Goal: Answer question/provide support: Share knowledge or assist other users

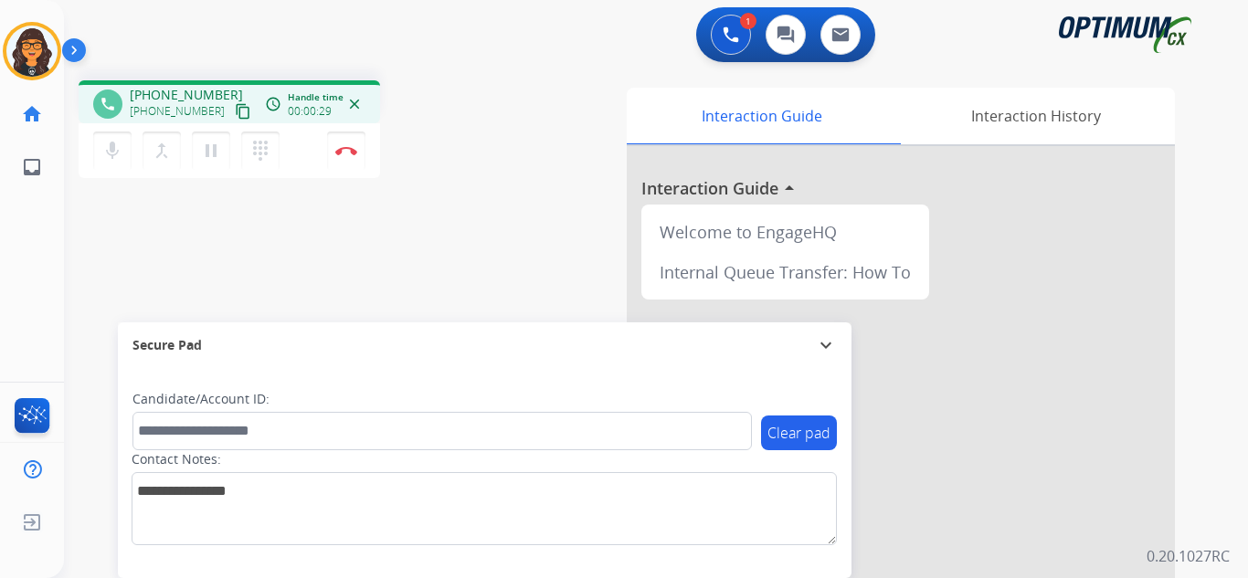
click at [235, 109] on mat-icon "content_copy" at bounding box center [243, 111] width 16 height 16
click at [345, 147] on img at bounding box center [346, 150] width 22 height 9
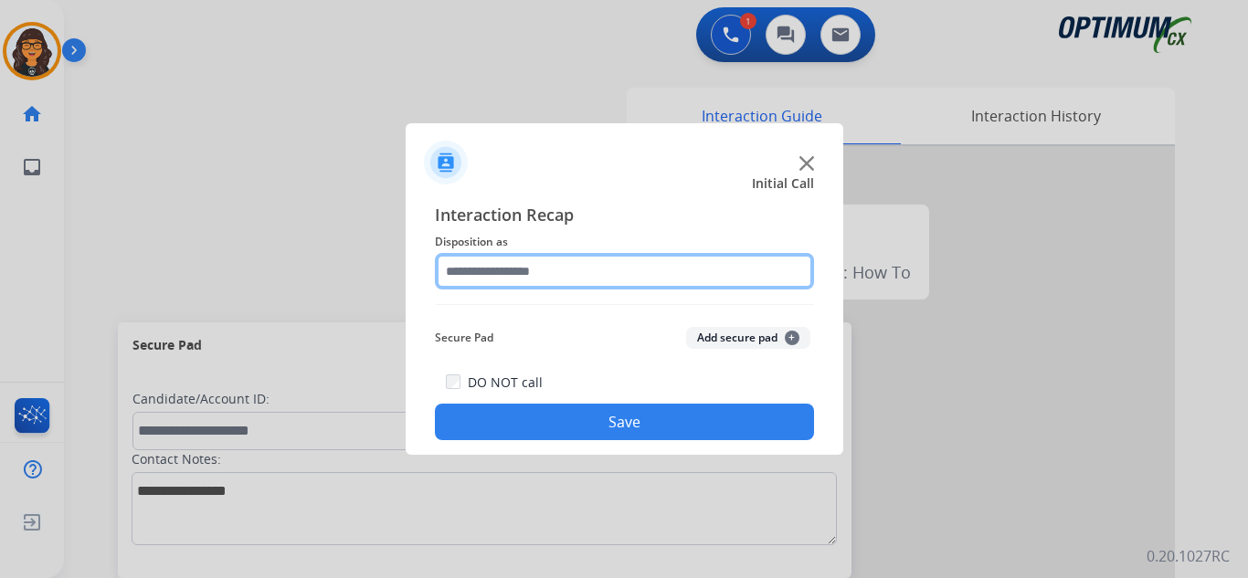
click at [519, 269] on input "text" at bounding box center [624, 271] width 379 height 37
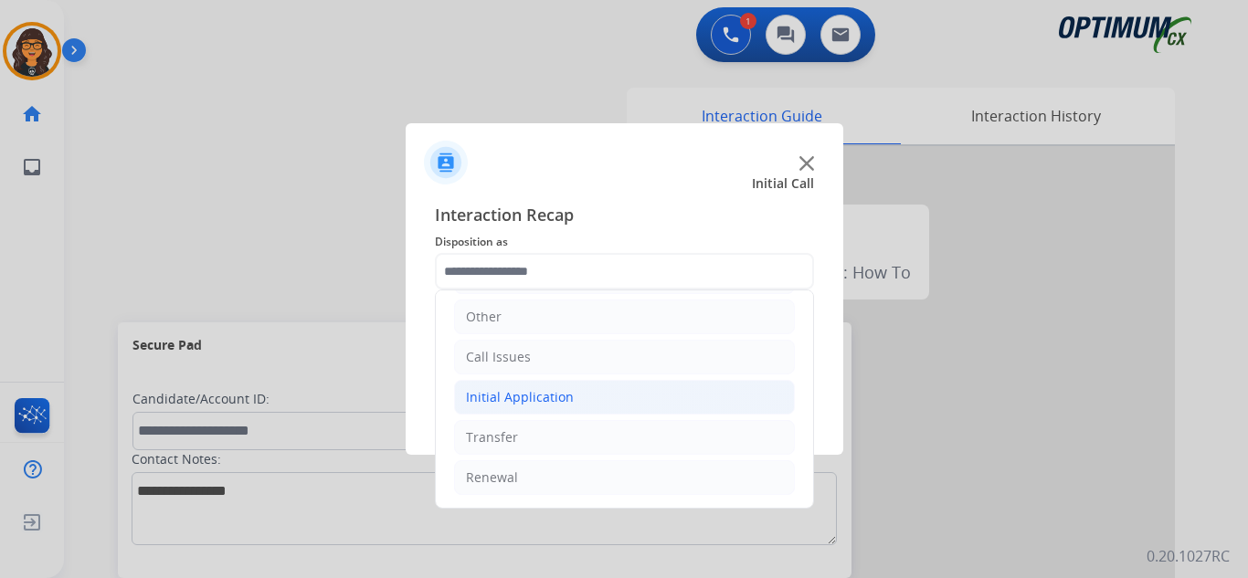
click at [543, 401] on div "Initial Application" at bounding box center [520, 397] width 108 height 18
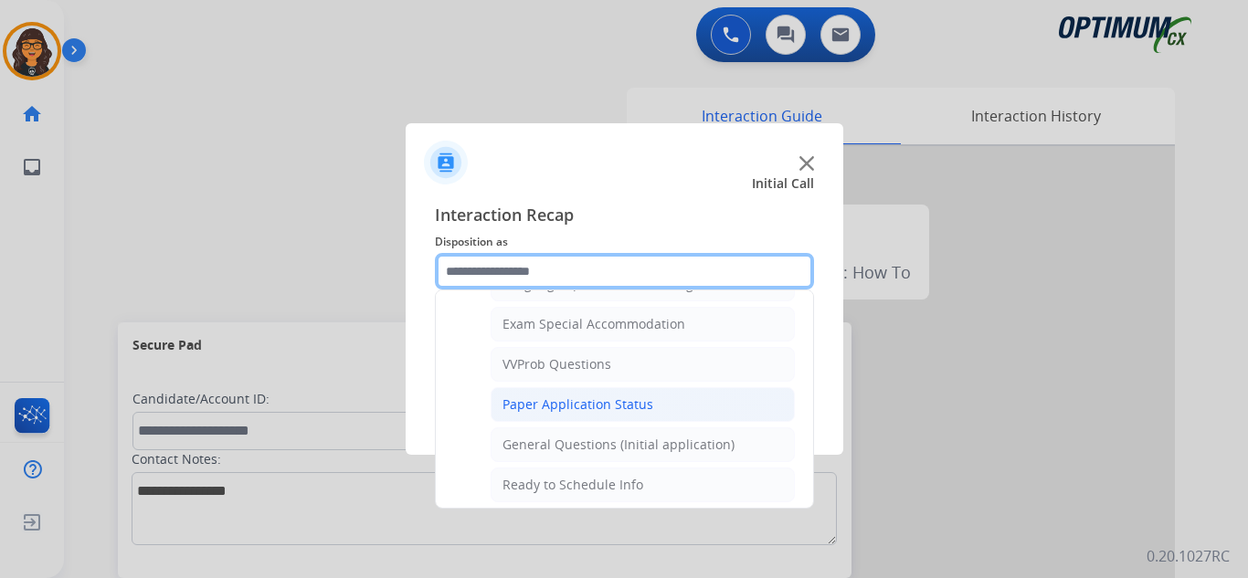
scroll to position [924, 0]
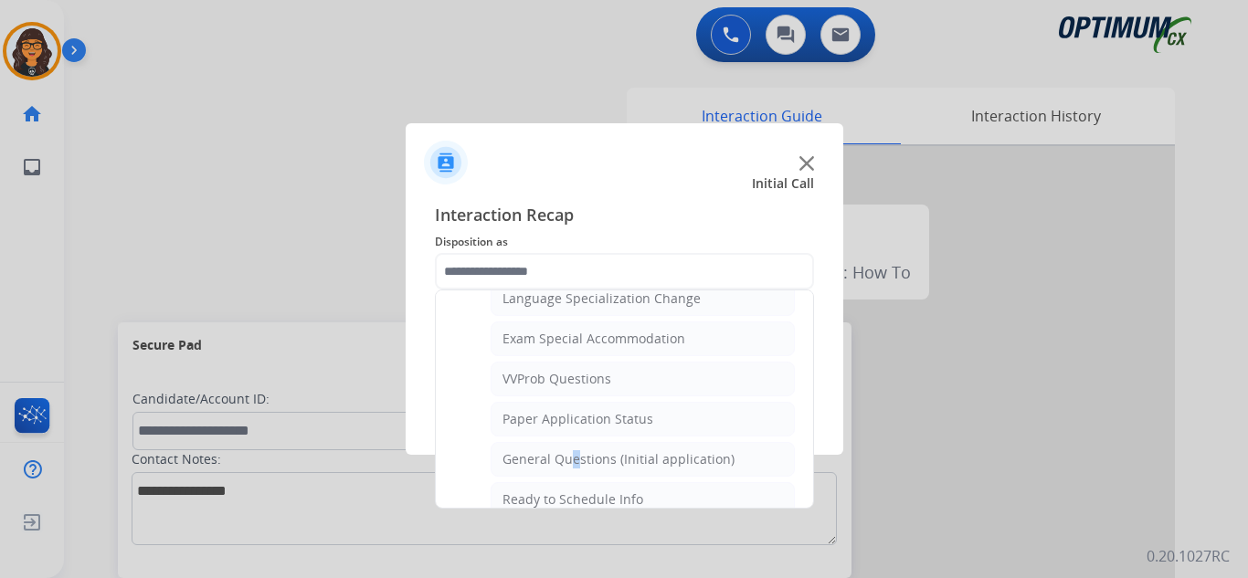
click at [566, 452] on div "General Questions (Initial application)" at bounding box center [618, 459] width 232 height 18
type input "**********"
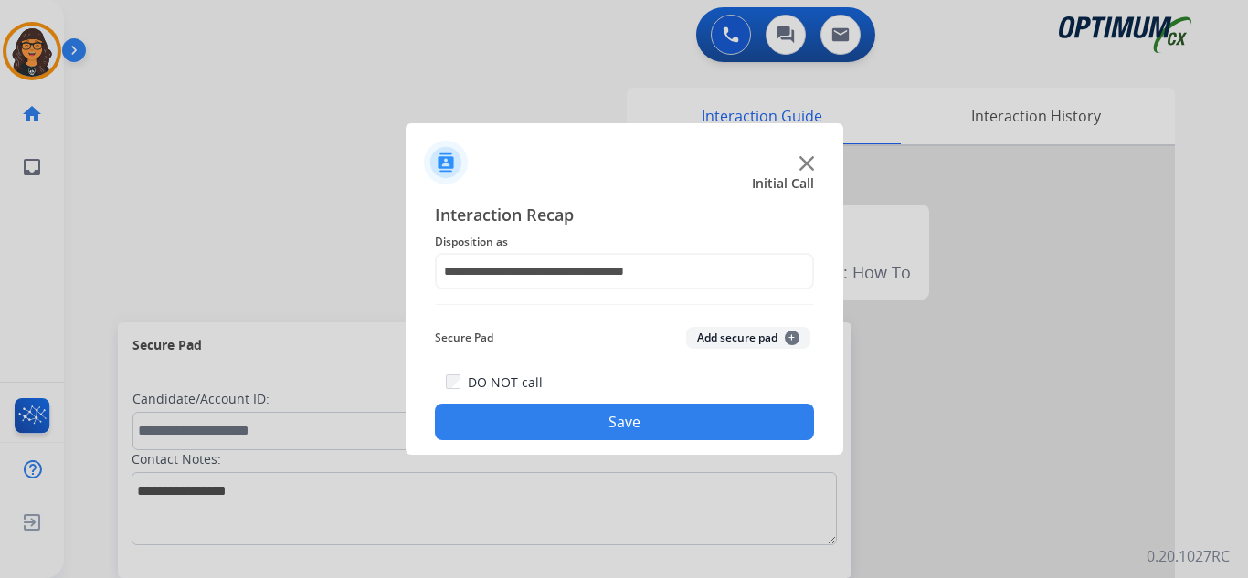
drag, startPoint x: 611, startPoint y: 420, endPoint x: 473, endPoint y: 391, distance: 141.0
click at [610, 421] on button "Save" at bounding box center [624, 422] width 379 height 37
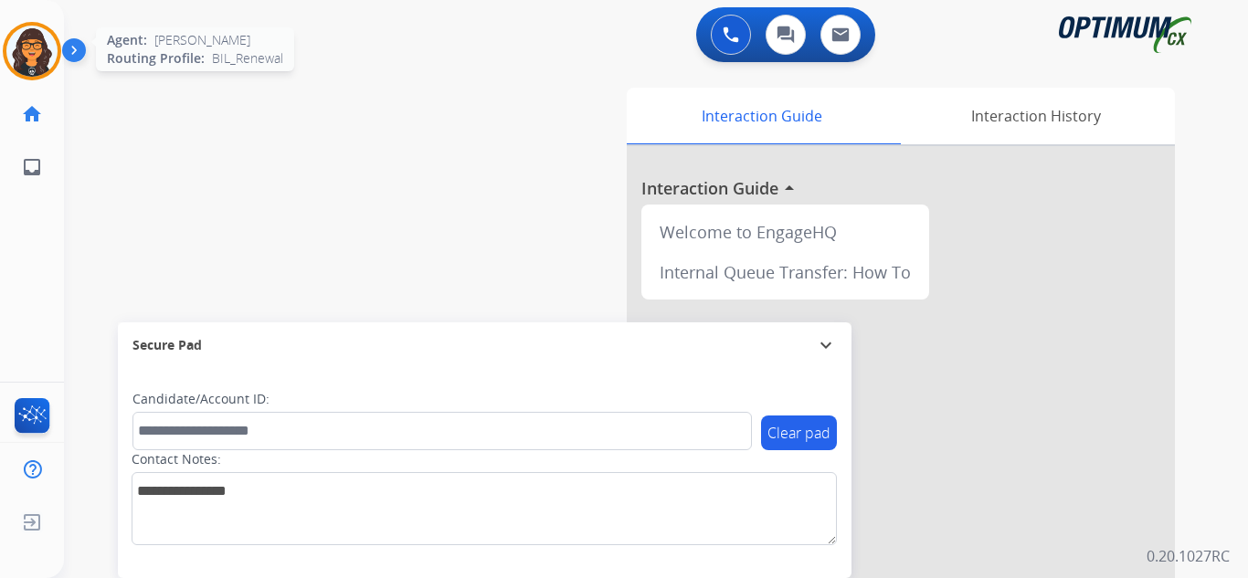
click at [52, 33] on div at bounding box center [32, 51] width 58 height 58
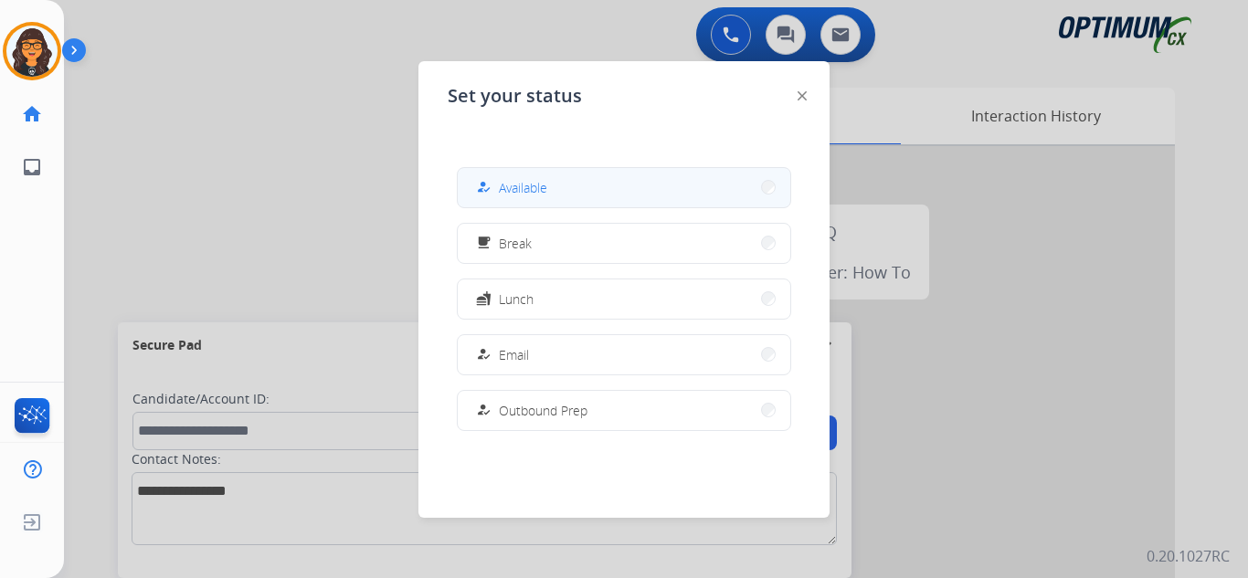
click at [529, 179] on span "Available" at bounding box center [523, 187] width 48 height 19
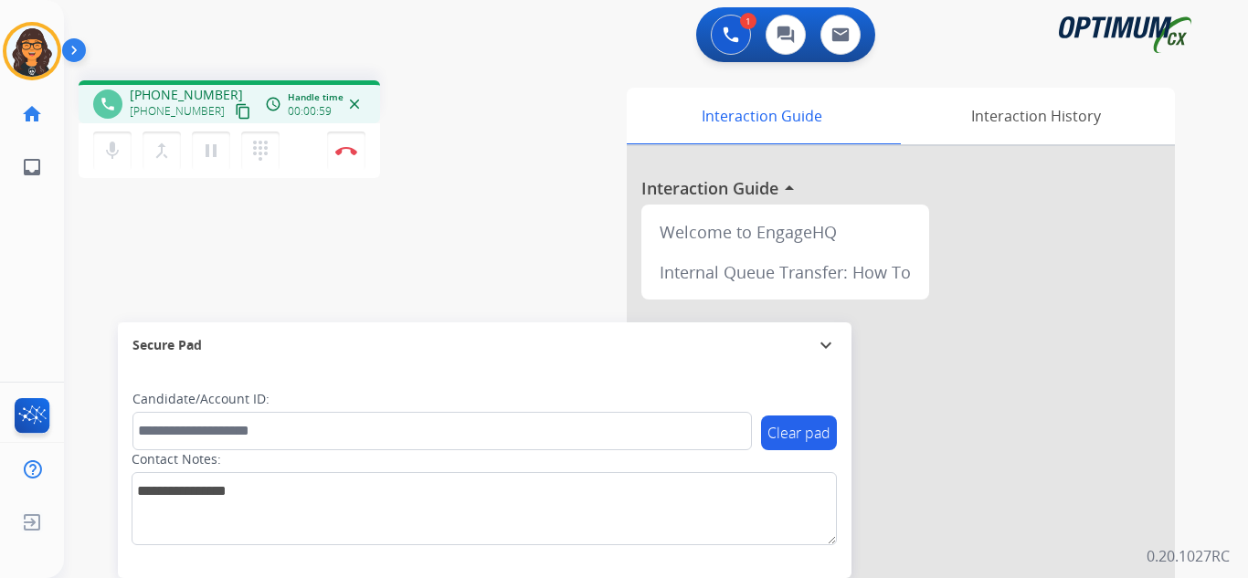
click at [235, 114] on mat-icon "content_copy" at bounding box center [243, 111] width 16 height 16
click at [353, 152] on img at bounding box center [346, 150] width 22 height 9
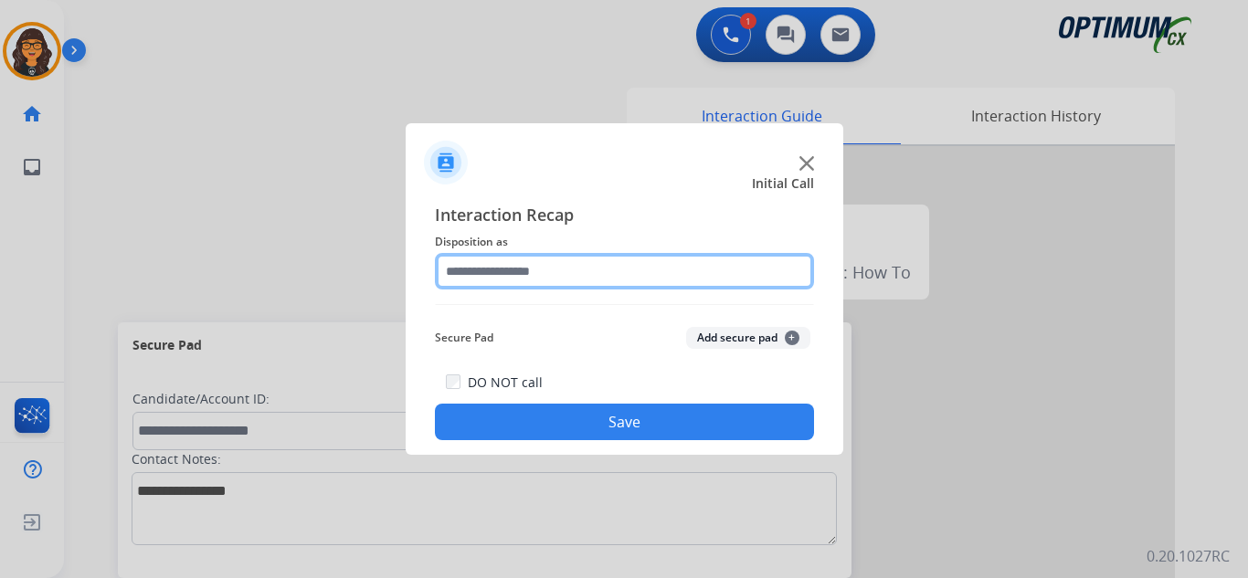
click at [544, 265] on input "text" at bounding box center [624, 271] width 379 height 37
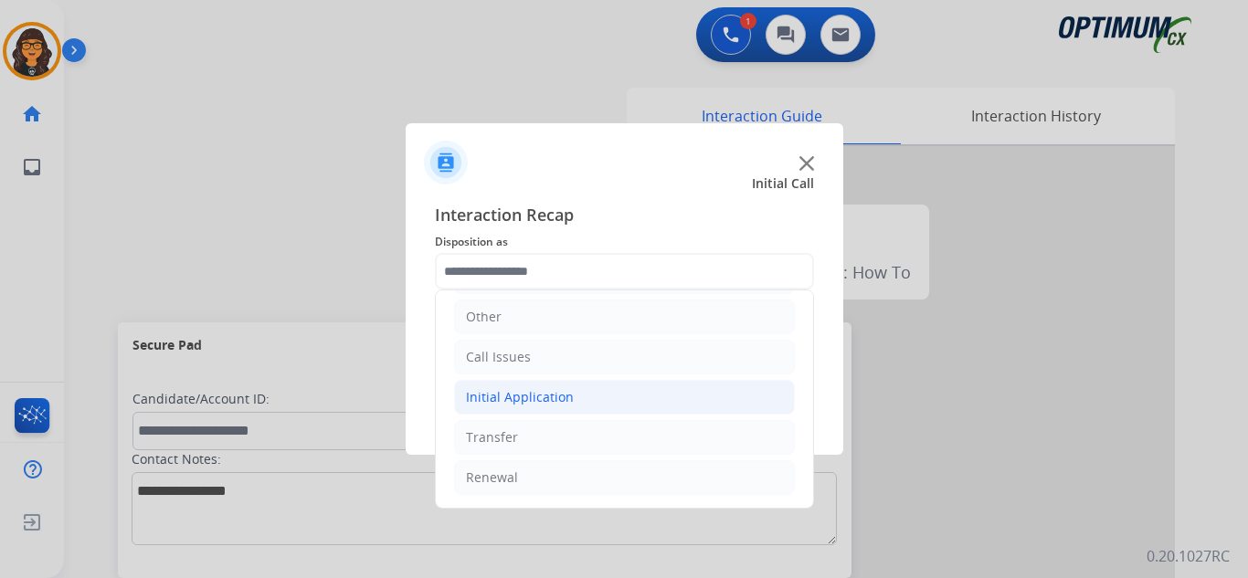
drag, startPoint x: 512, startPoint y: 398, endPoint x: 607, endPoint y: 397, distance: 95.0
click at [516, 399] on div "Initial Application" at bounding box center [520, 397] width 108 height 18
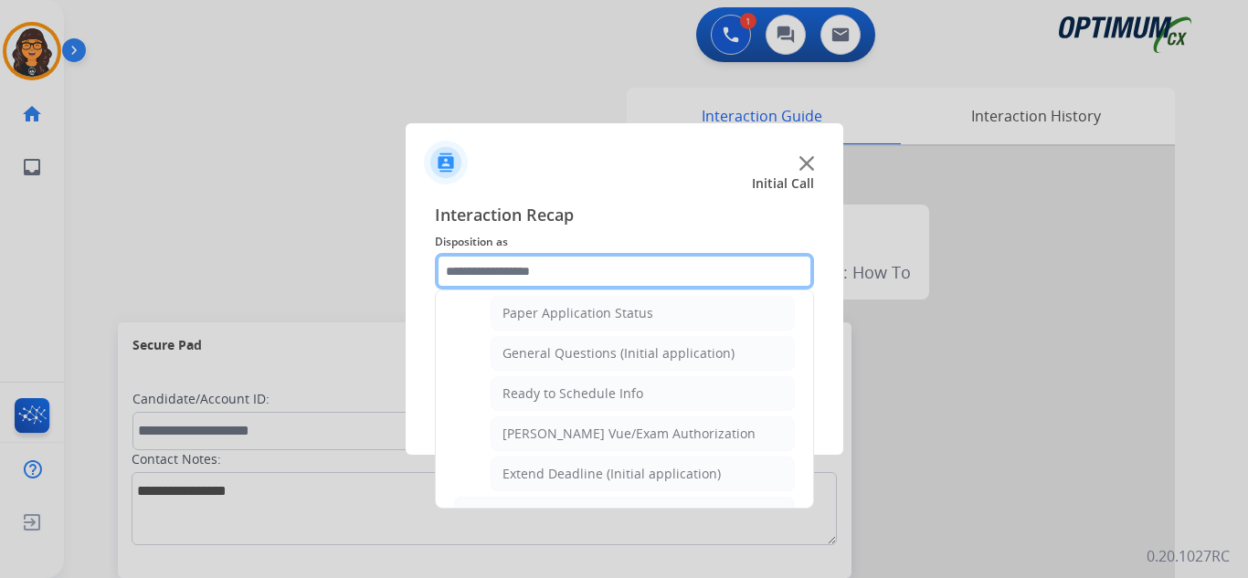
scroll to position [1038, 0]
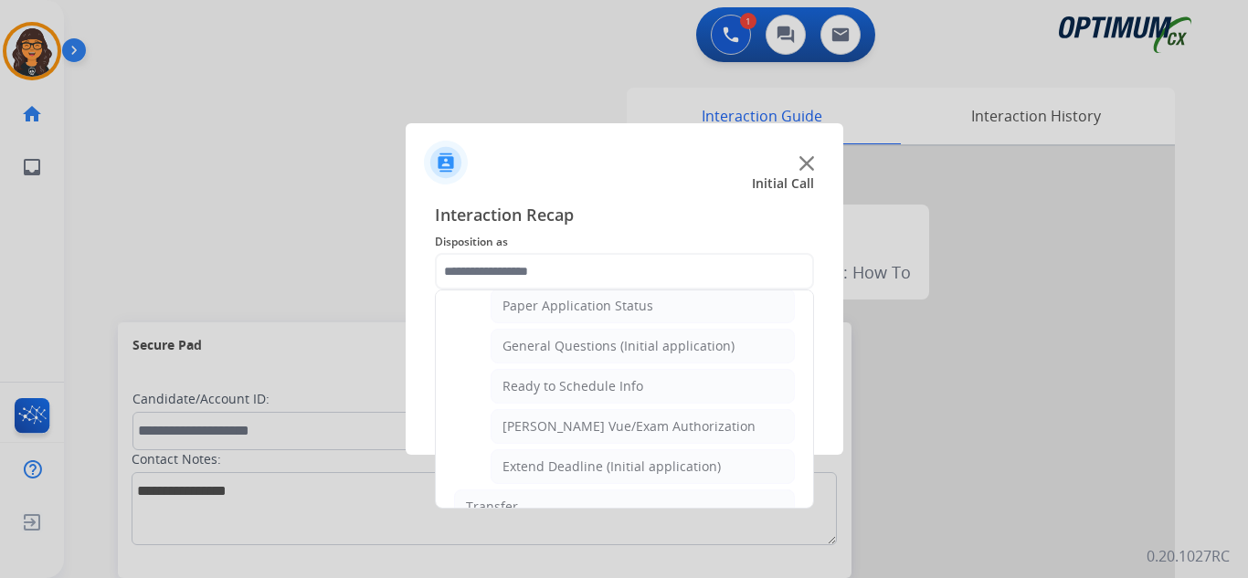
click at [609, 427] on div "[PERSON_NAME] Vue/Exam Authorization" at bounding box center [628, 426] width 253 height 18
type input "**********"
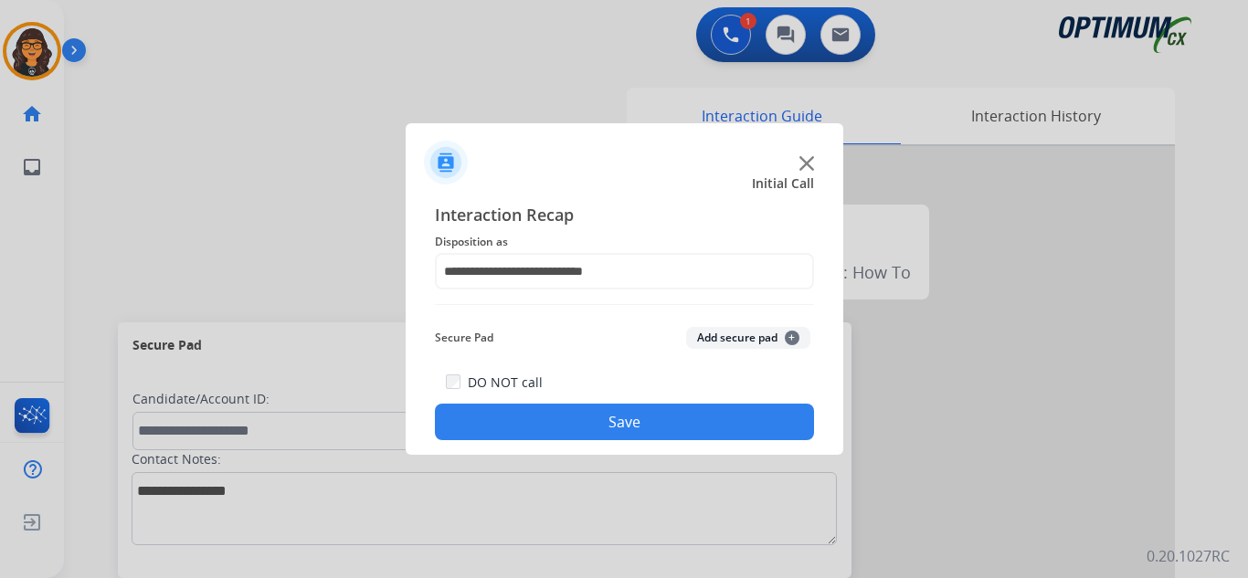
click at [601, 421] on button "Save" at bounding box center [624, 422] width 379 height 37
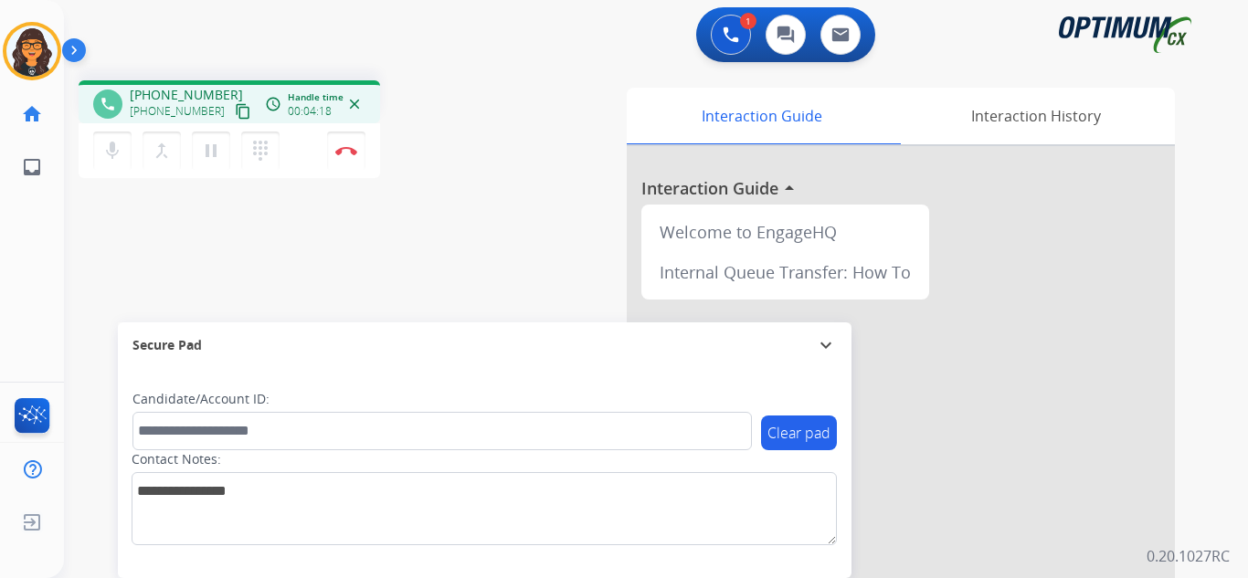
click at [235, 111] on mat-icon "content_copy" at bounding box center [243, 111] width 16 height 16
click at [235, 114] on mat-icon "content_copy" at bounding box center [243, 111] width 16 height 16
click at [349, 148] on img at bounding box center [346, 150] width 22 height 9
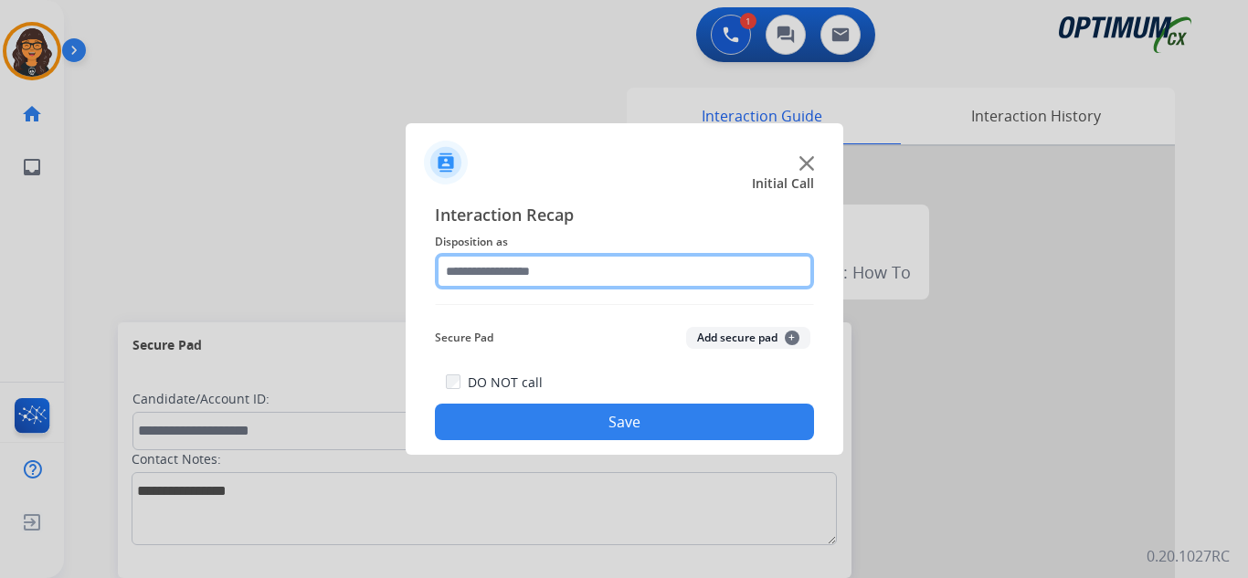
click at [493, 261] on input "text" at bounding box center [624, 271] width 379 height 37
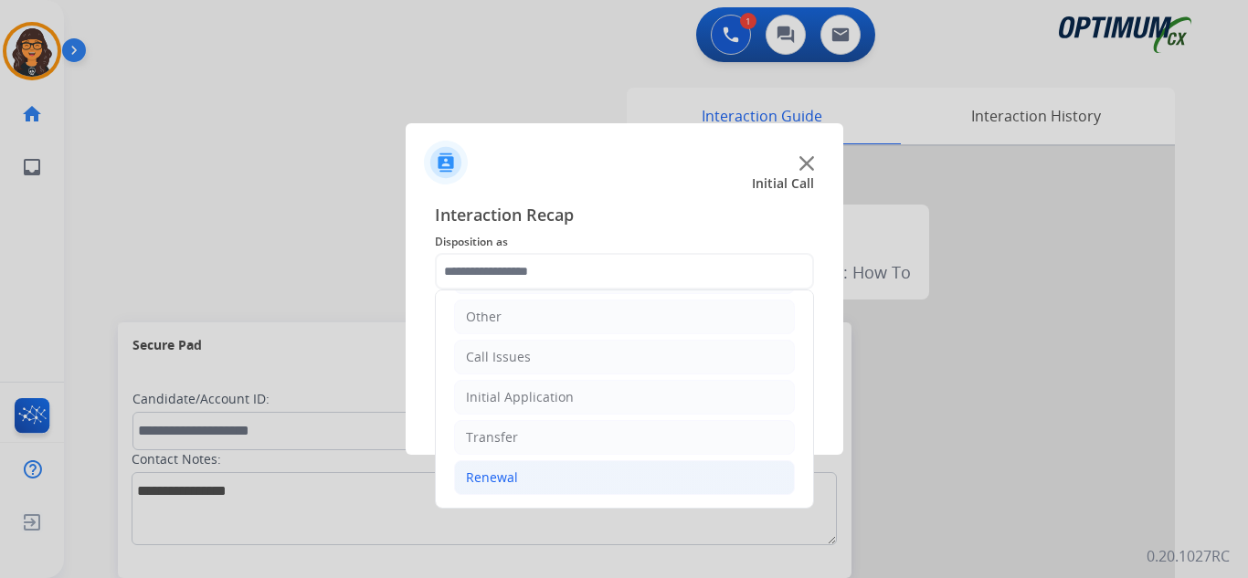
click at [511, 462] on li "Renewal" at bounding box center [624, 477] width 341 height 35
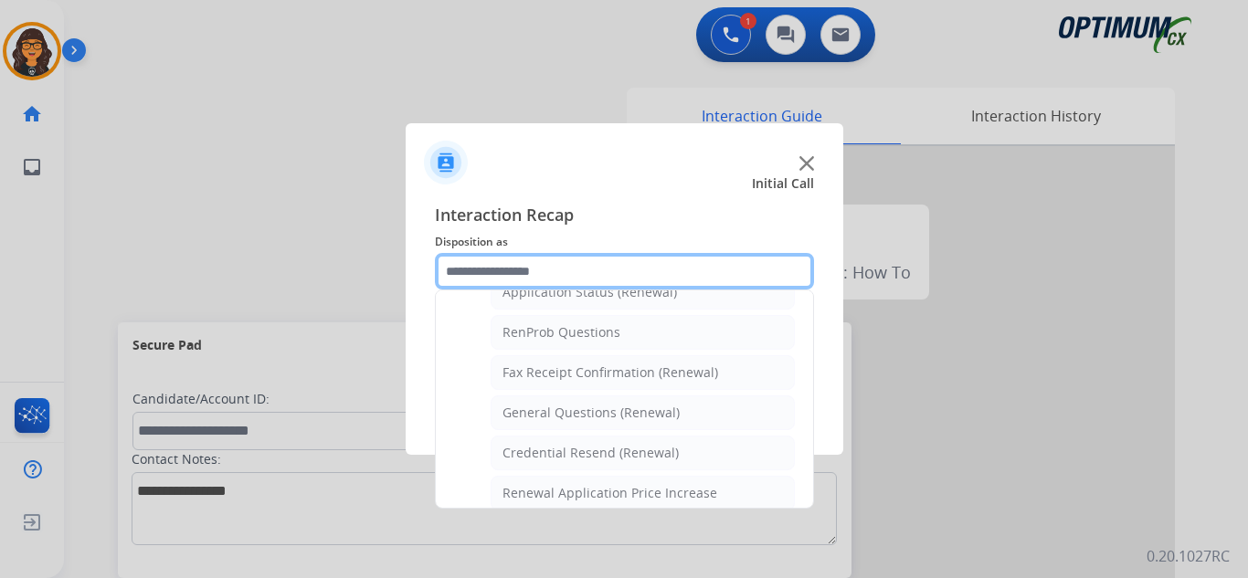
scroll to position [490, 0]
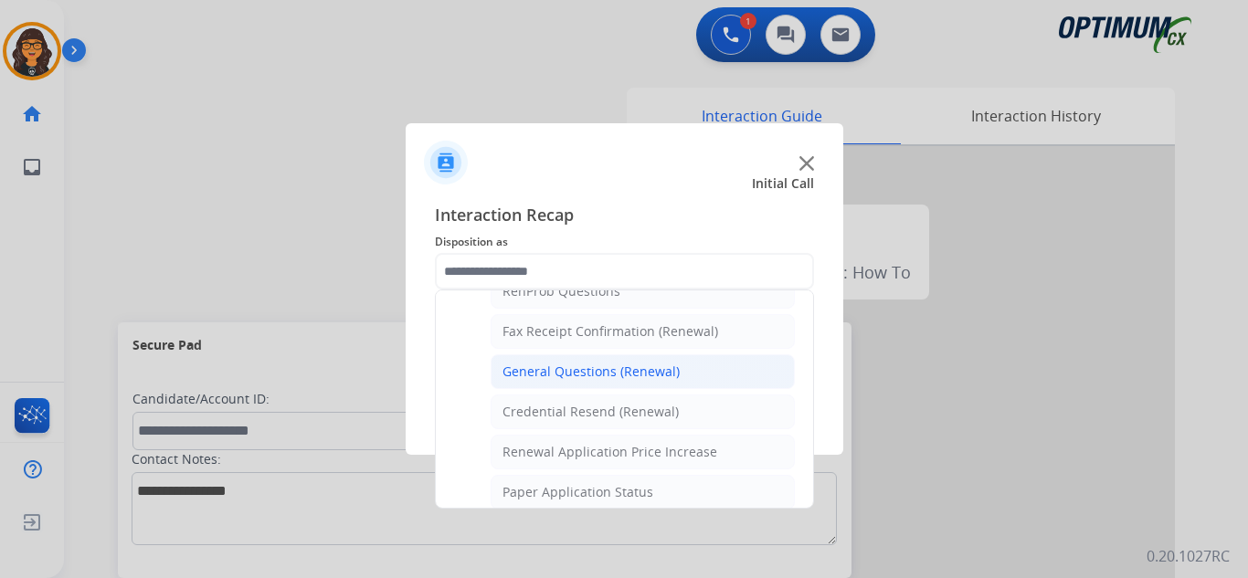
click at [581, 371] on div "General Questions (Renewal)" at bounding box center [590, 372] width 177 height 18
type input "**********"
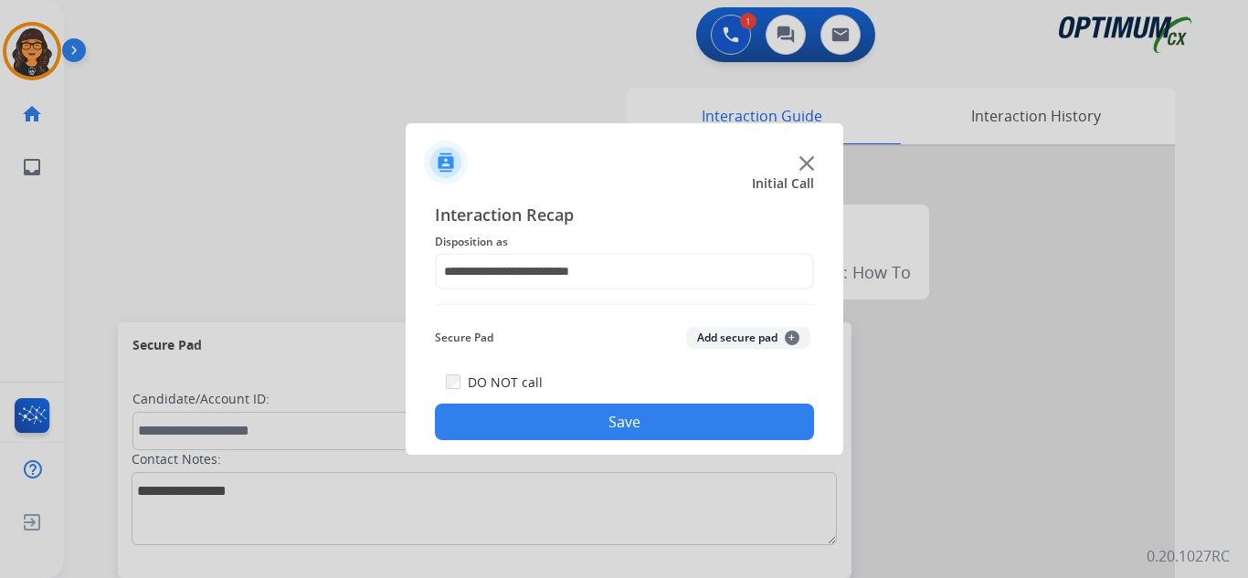
drag, startPoint x: 587, startPoint y: 426, endPoint x: 545, endPoint y: 378, distance: 63.4
click at [587, 425] on button "Save" at bounding box center [624, 422] width 379 height 37
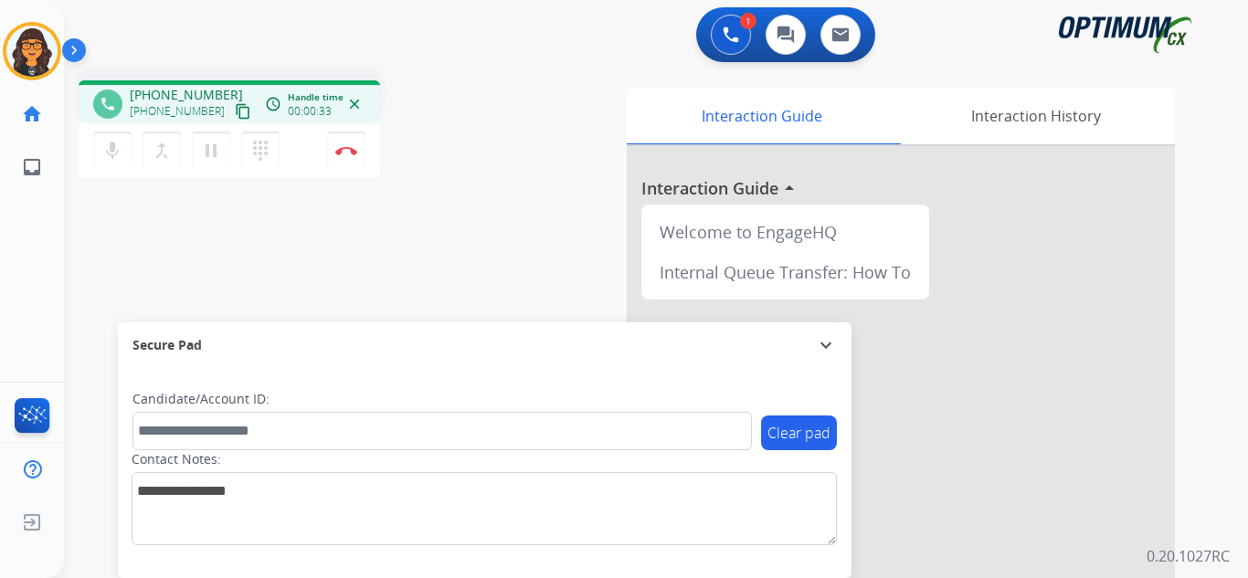
drag, startPoint x: 225, startPoint y: 111, endPoint x: 216, endPoint y: 108, distance: 9.5
click at [235, 110] on mat-icon "content_copy" at bounding box center [243, 111] width 16 height 16
click at [343, 144] on button "Disconnect" at bounding box center [346, 151] width 38 height 38
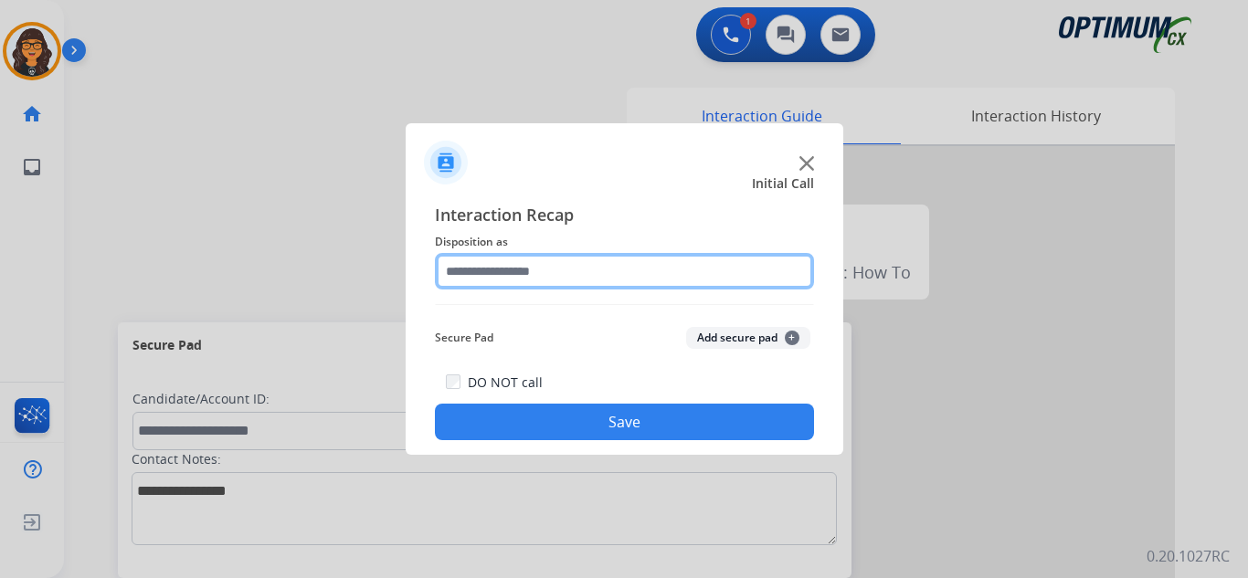
click at [507, 259] on input "text" at bounding box center [624, 271] width 379 height 37
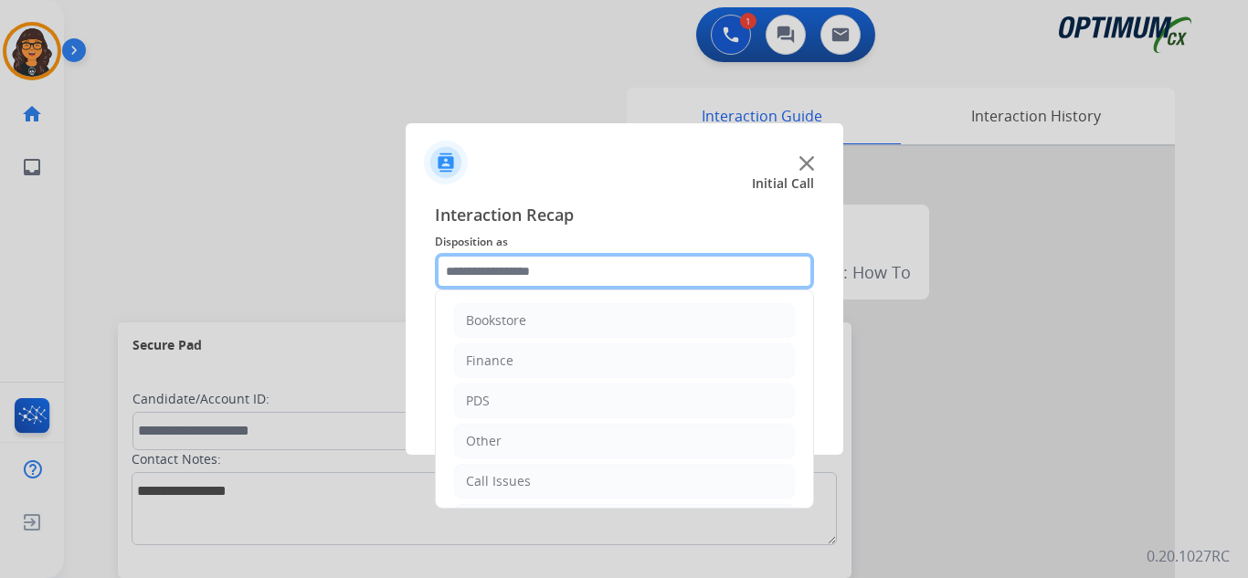
scroll to position [124, 0]
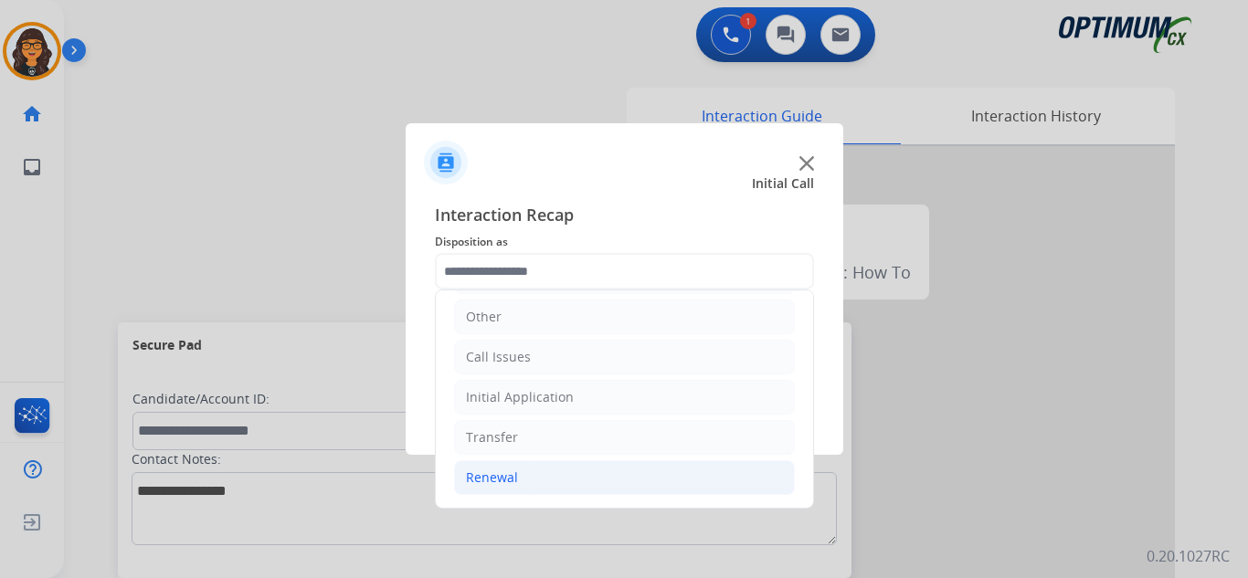
click at [513, 466] on li "Renewal" at bounding box center [624, 477] width 341 height 35
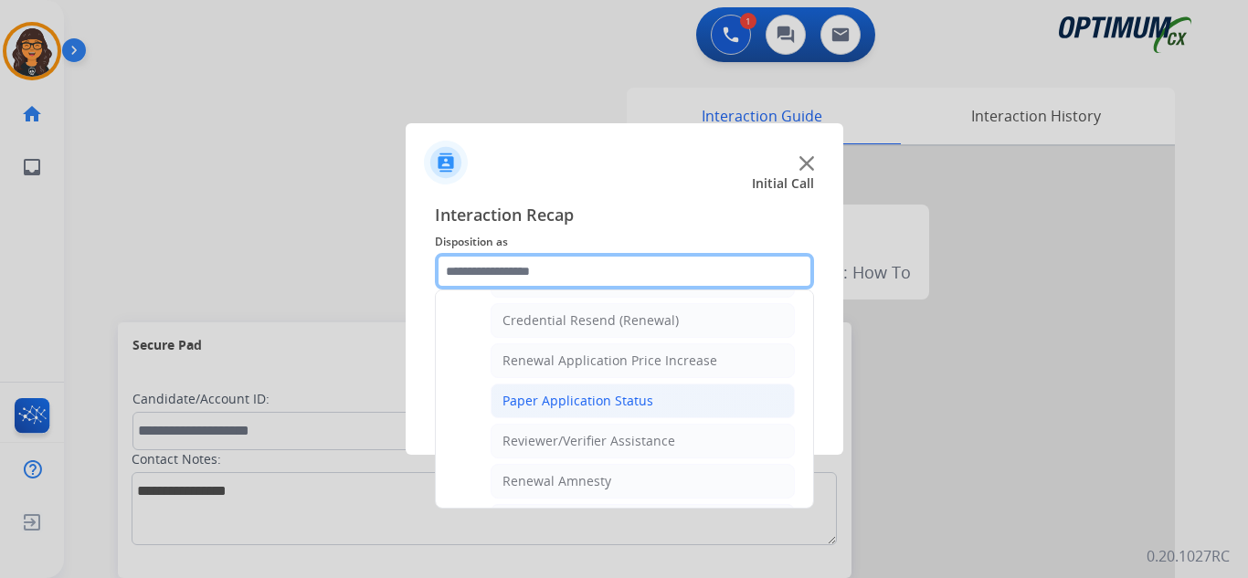
scroll to position [490, 0]
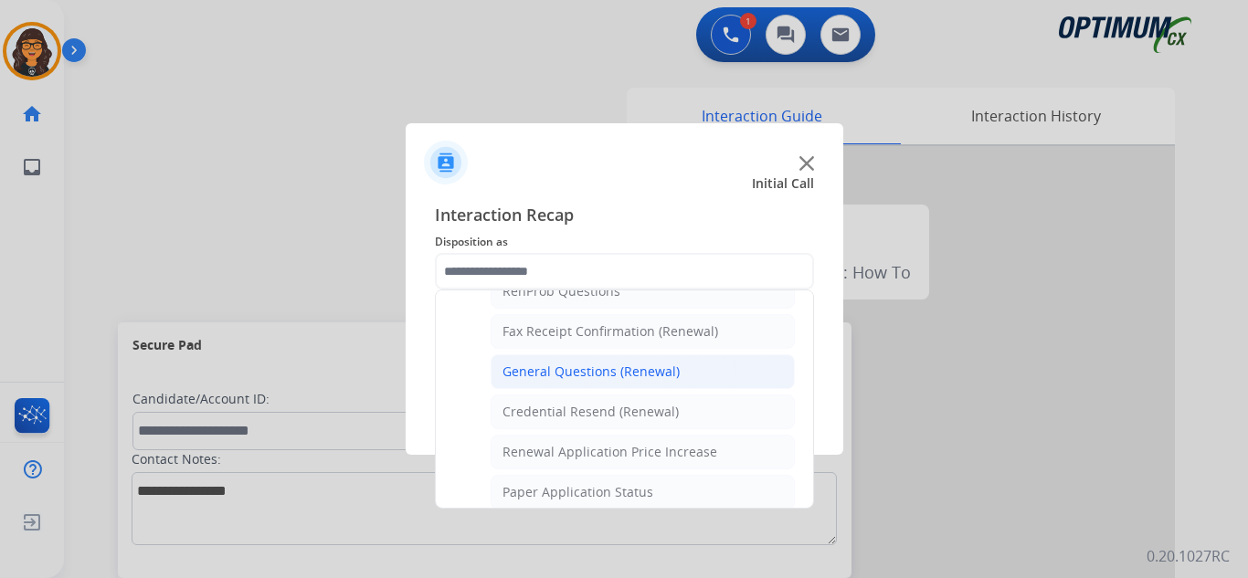
click at [591, 381] on div "General Questions (Renewal)" at bounding box center [590, 372] width 177 height 18
type input "**********"
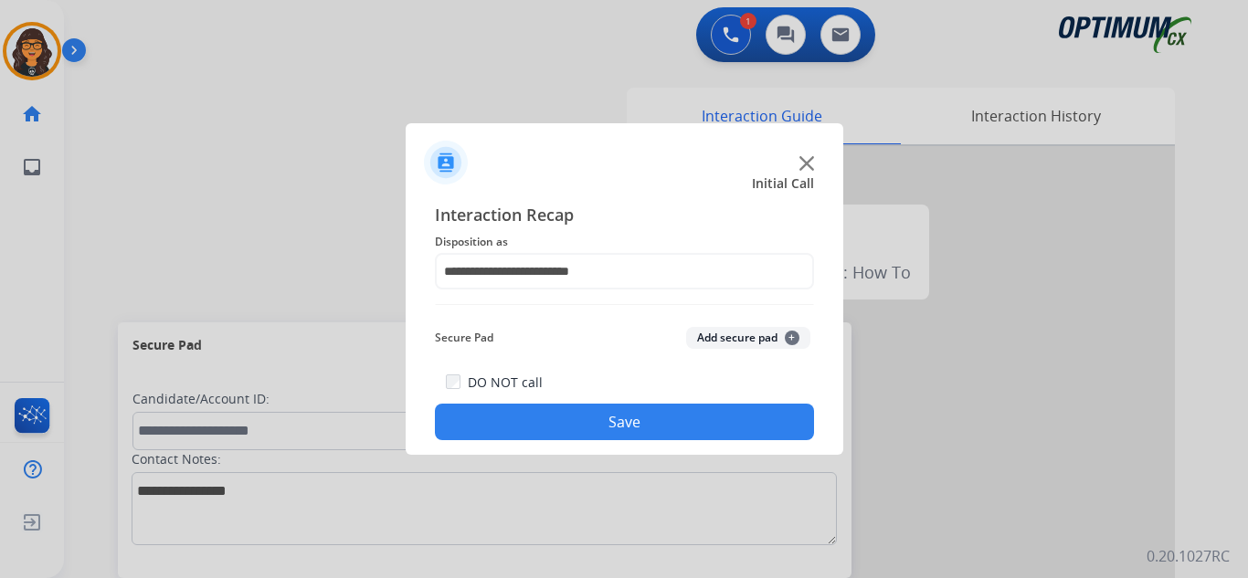
click at [574, 426] on button "Save" at bounding box center [624, 422] width 379 height 37
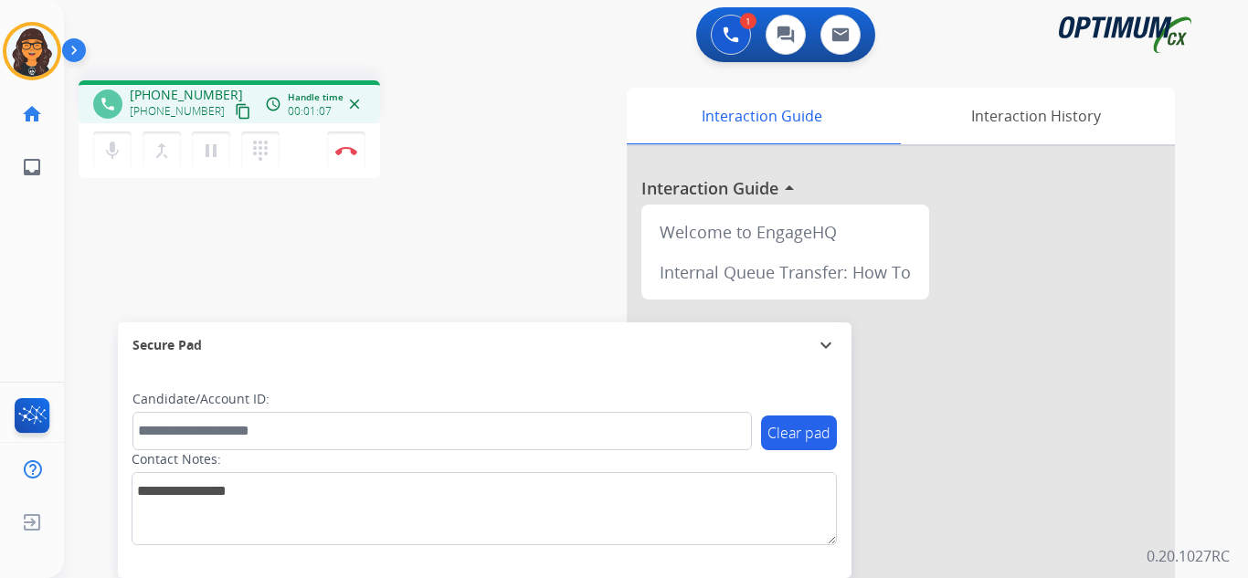
click at [235, 111] on mat-icon "content_copy" at bounding box center [243, 111] width 16 height 16
click at [349, 156] on button "Disconnect" at bounding box center [346, 151] width 38 height 38
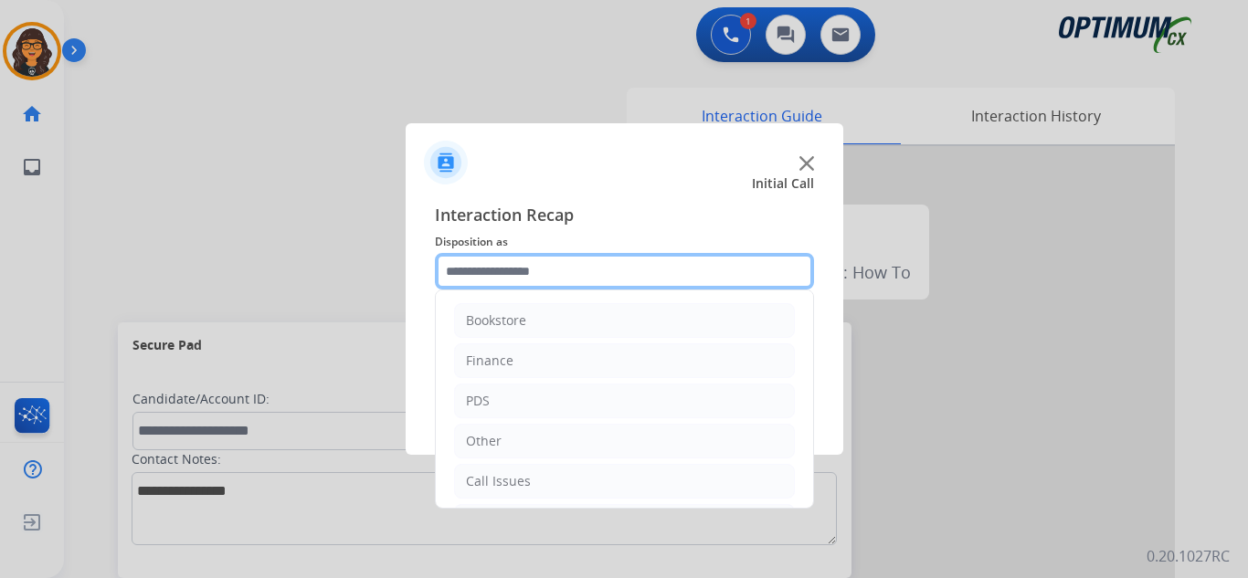
click at [530, 267] on input "text" at bounding box center [624, 271] width 379 height 37
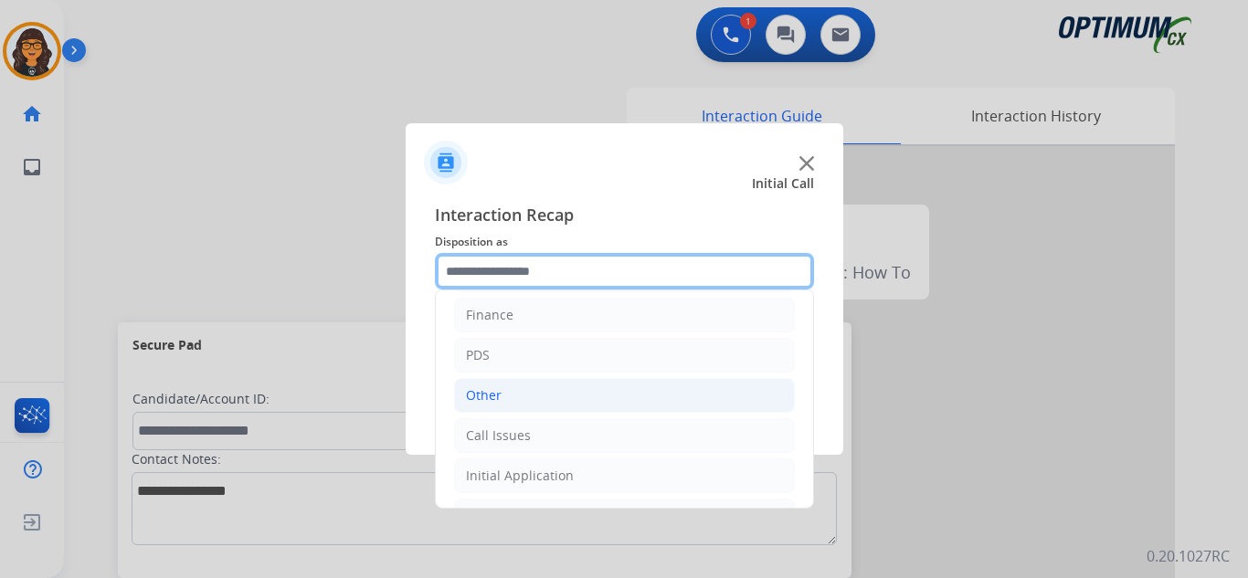
scroll to position [124, 0]
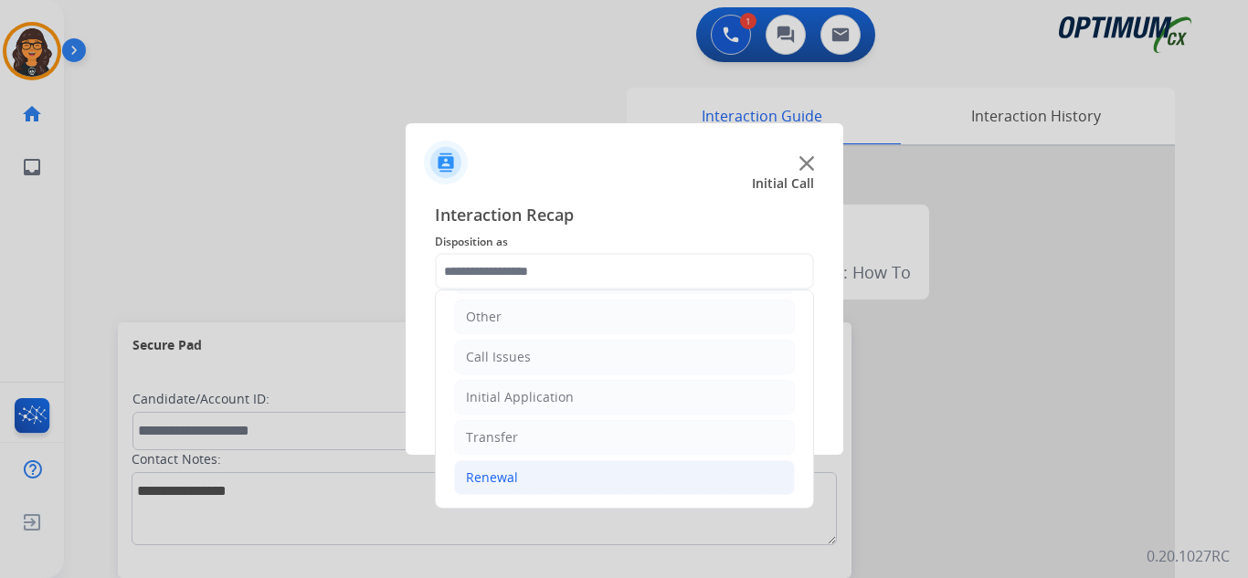
click at [531, 475] on li "Renewal" at bounding box center [624, 477] width 341 height 35
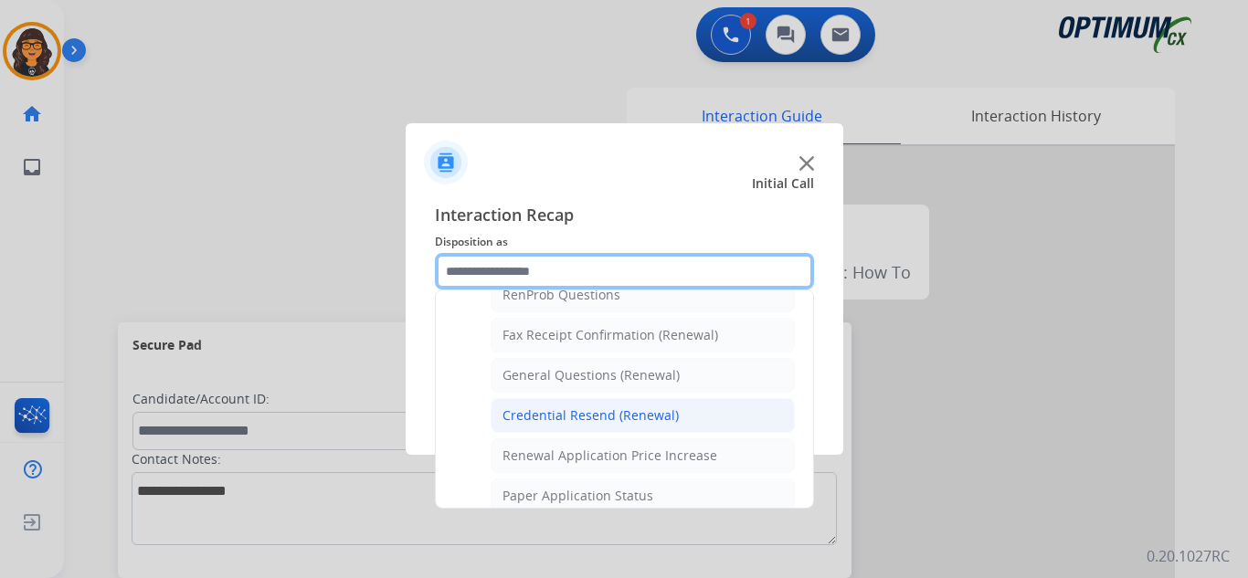
scroll to position [490, 0]
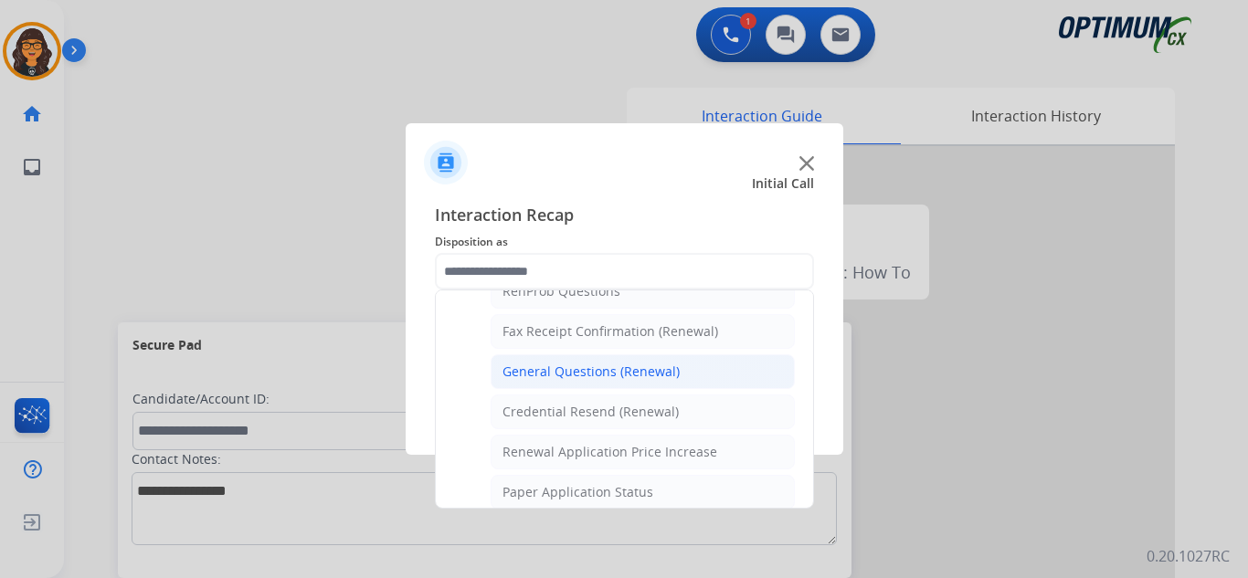
click at [653, 363] on div "General Questions (Renewal)" at bounding box center [590, 372] width 177 height 18
type input "**********"
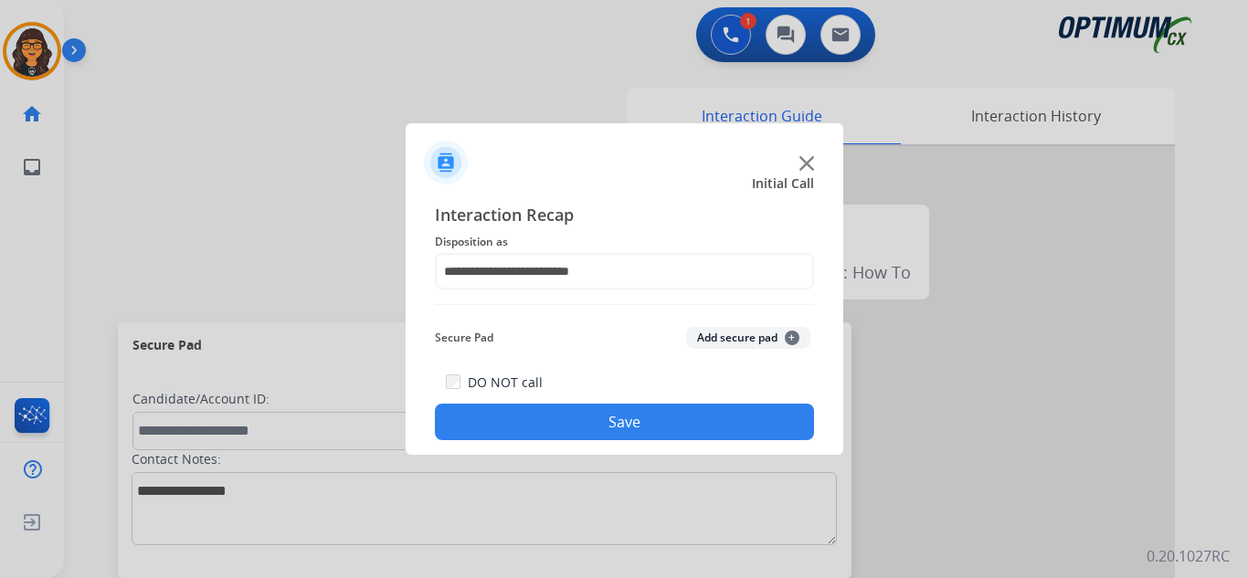
click at [637, 421] on button "Save" at bounding box center [624, 422] width 379 height 37
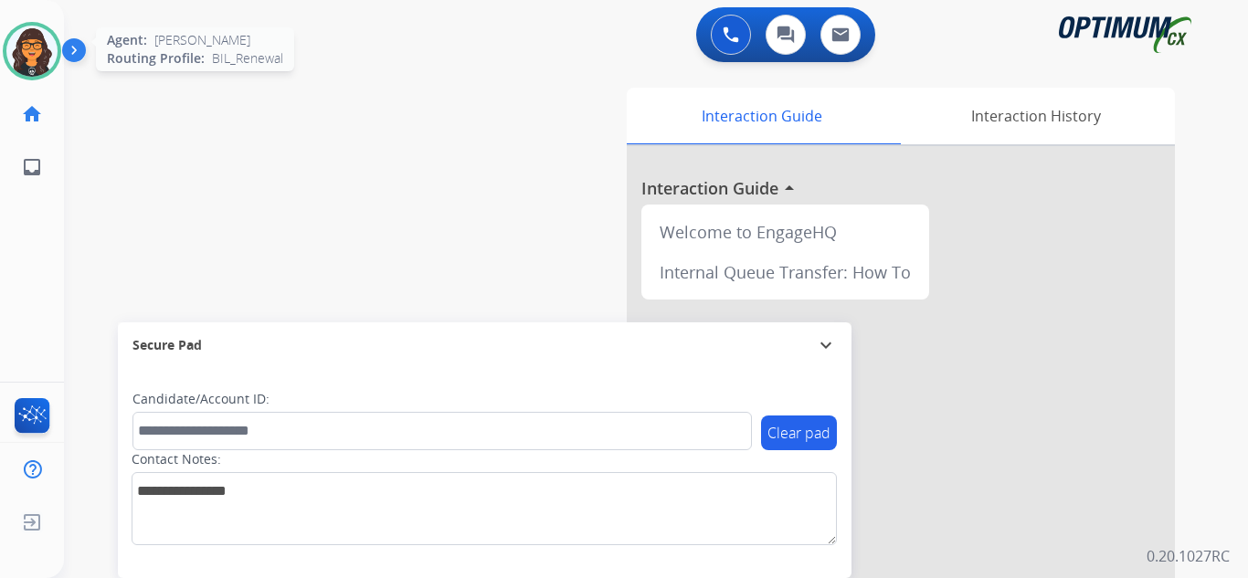
click at [19, 46] on img at bounding box center [31, 51] width 51 height 51
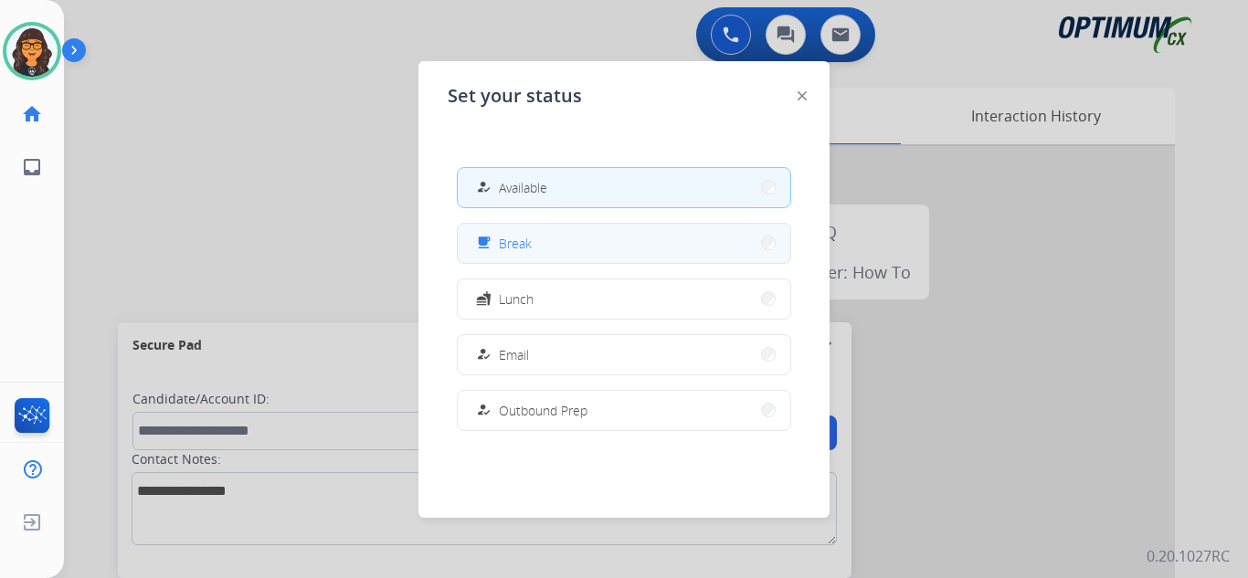
click at [559, 240] on button "free_breakfast Break" at bounding box center [624, 243] width 332 height 39
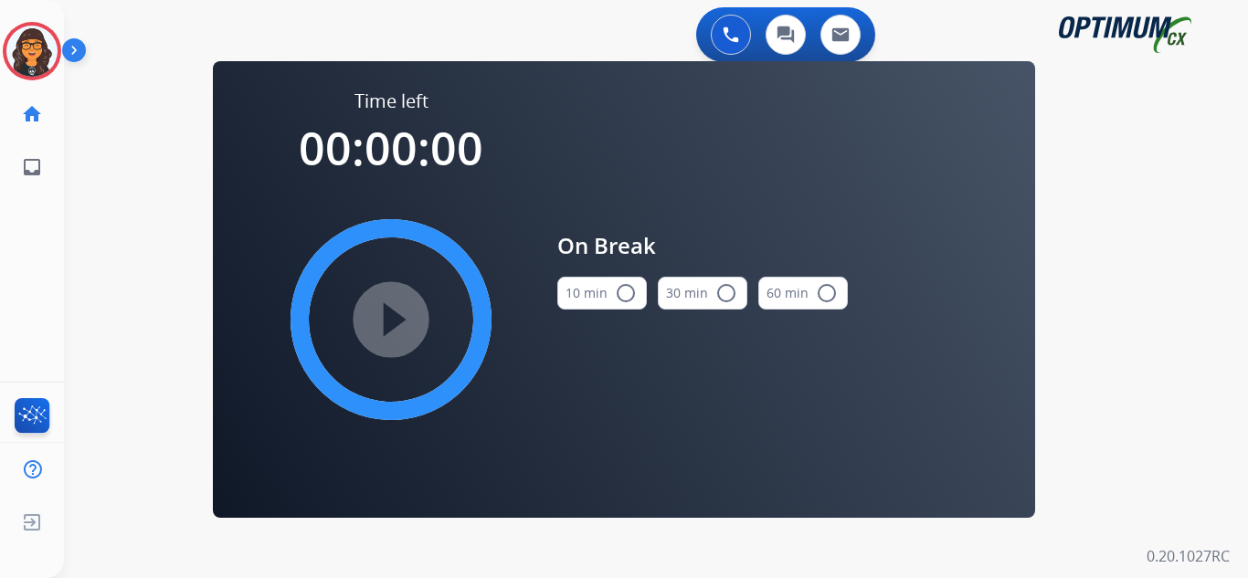
click at [585, 292] on button "10 min radio_button_unchecked" at bounding box center [602, 293] width 90 height 33
click at [380, 331] on mat-icon "play_circle_filled" at bounding box center [391, 320] width 22 height 22
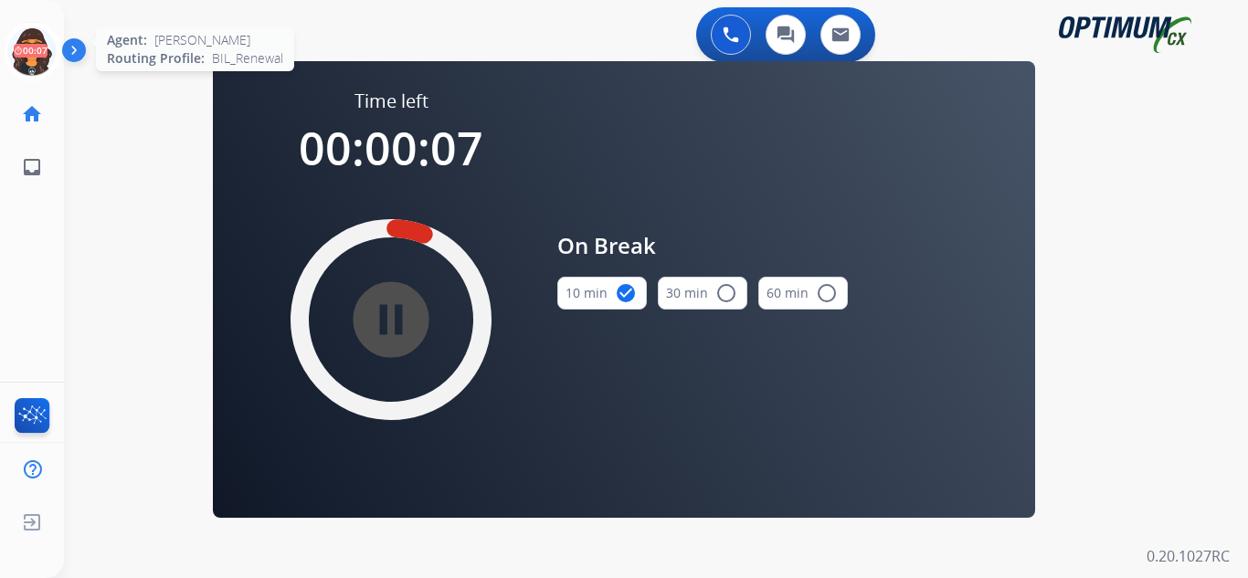
click at [32, 54] on icon at bounding box center [32, 51] width 59 height 59
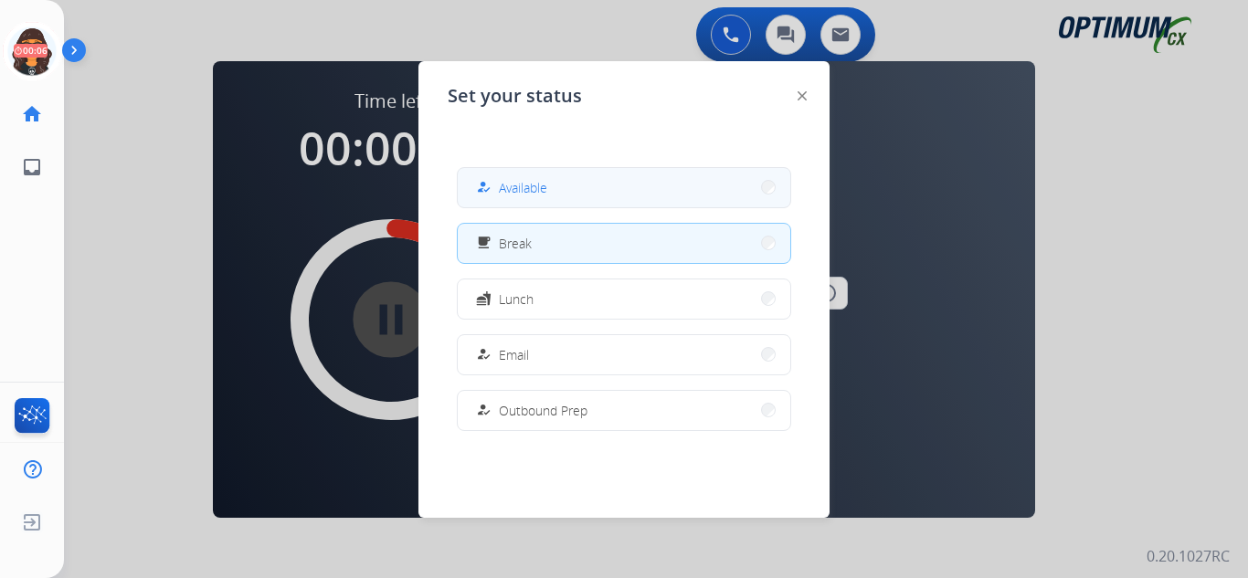
click at [524, 180] on span "Available" at bounding box center [523, 187] width 48 height 19
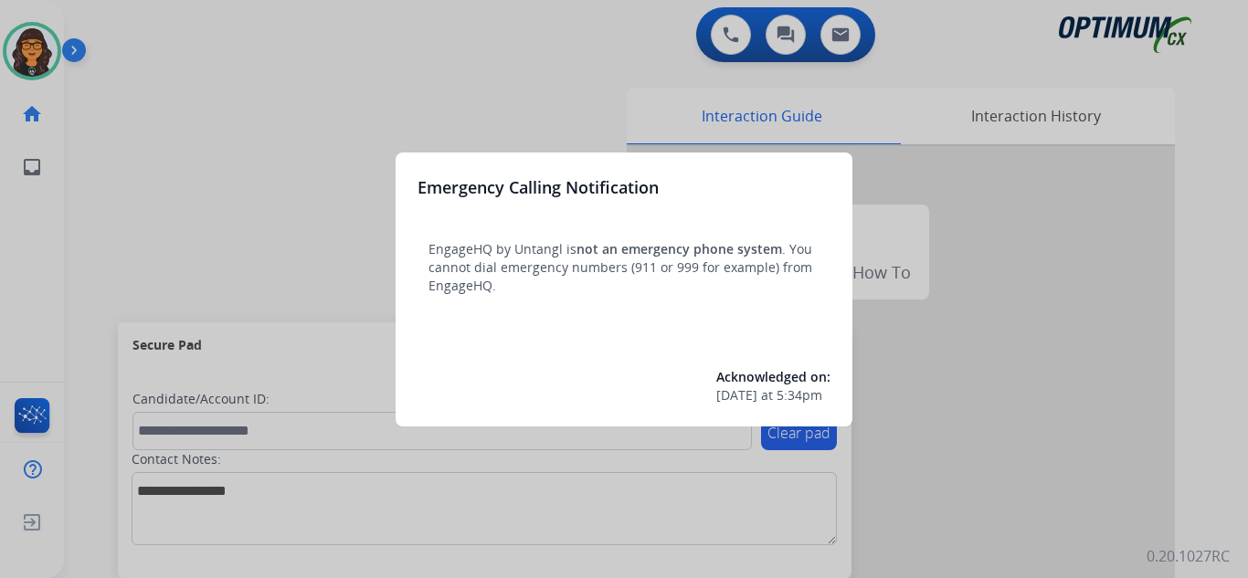
click at [152, 28] on div at bounding box center [624, 289] width 1248 height 578
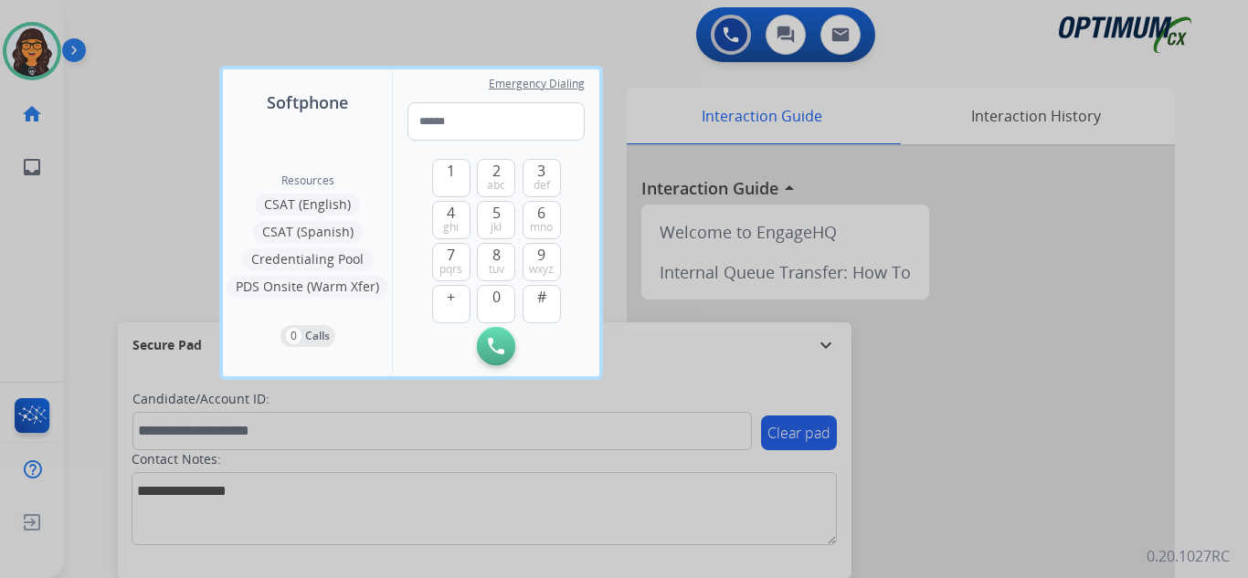
click at [139, 28] on div at bounding box center [624, 289] width 1248 height 578
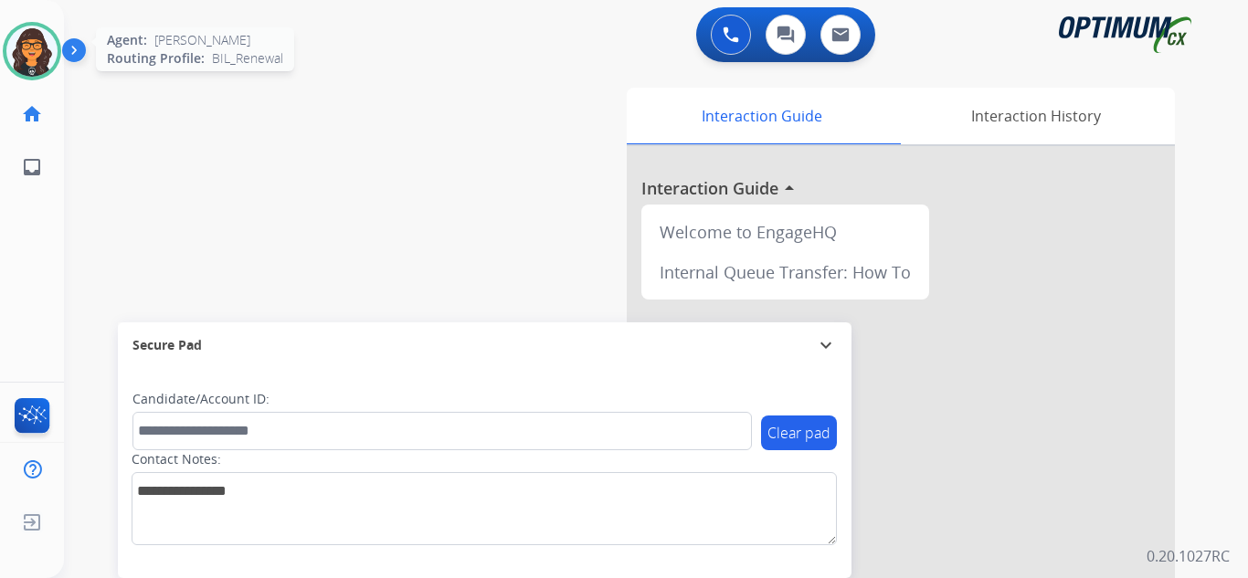
click at [34, 47] on img at bounding box center [31, 51] width 51 height 51
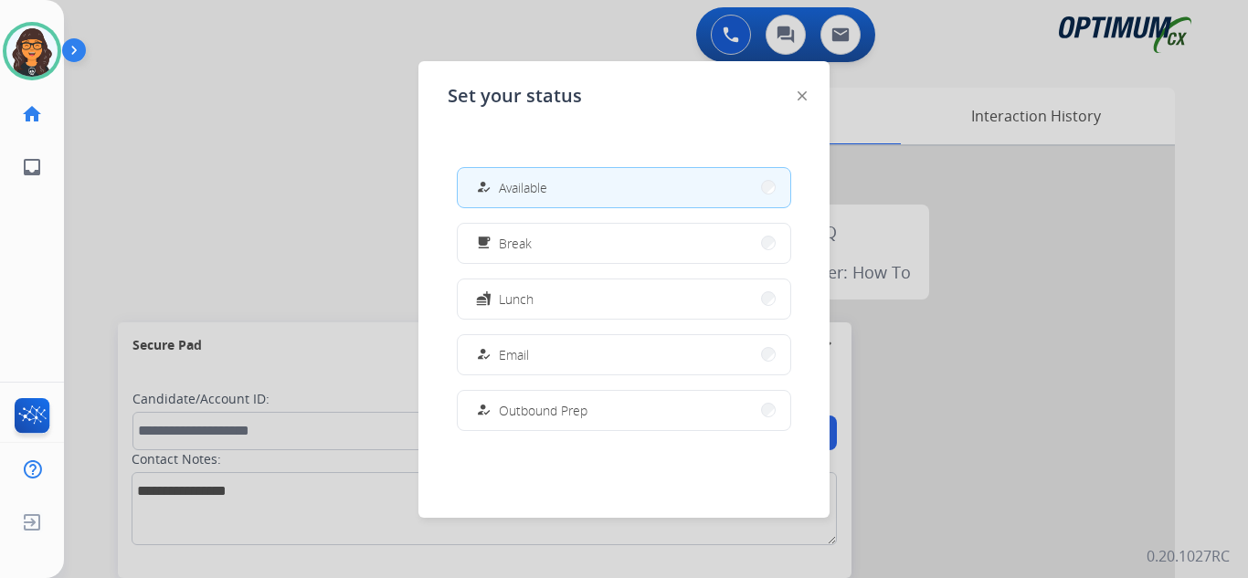
click at [801, 94] on img at bounding box center [801, 95] width 9 height 9
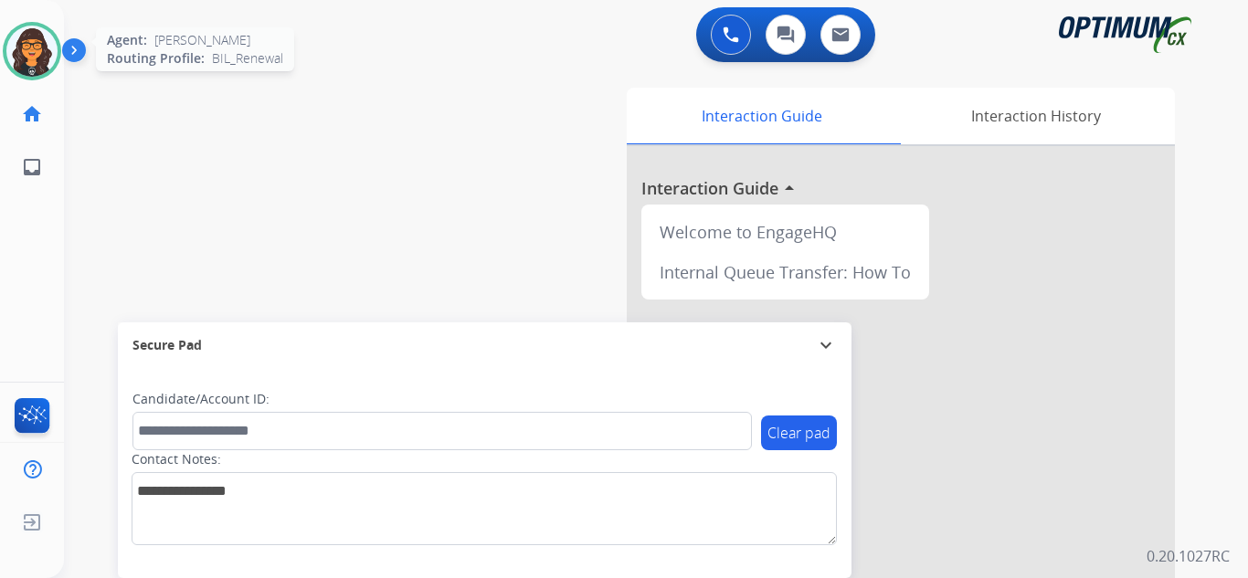
click at [52, 62] on img at bounding box center [31, 51] width 51 height 51
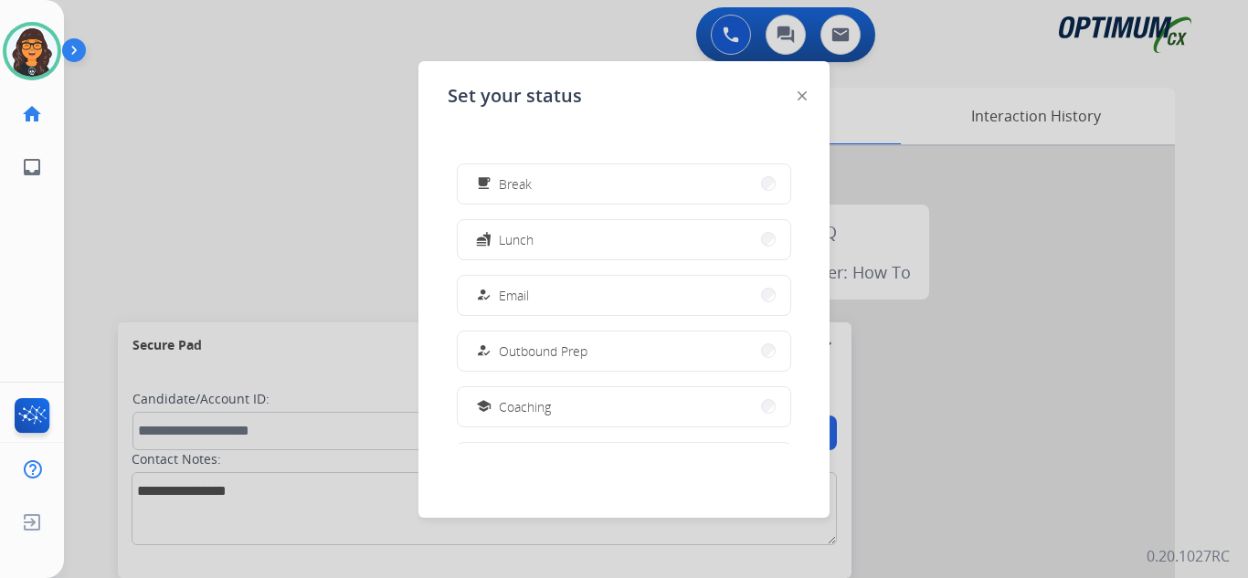
scroll to position [91, 0]
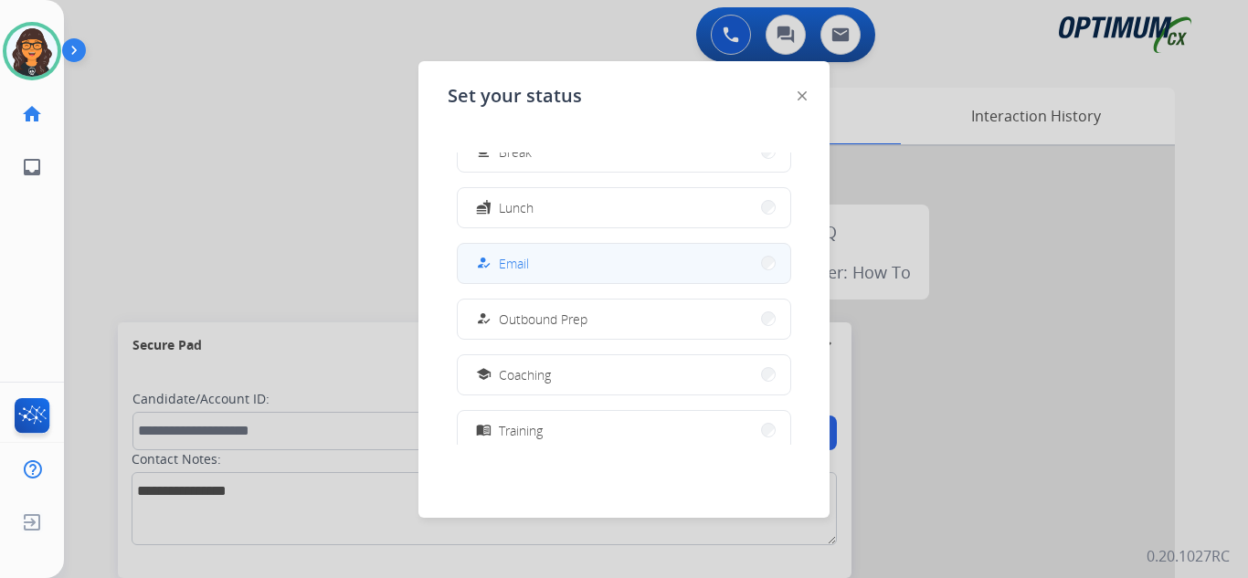
click at [516, 277] on button "how_to_reg Email" at bounding box center [624, 263] width 332 height 39
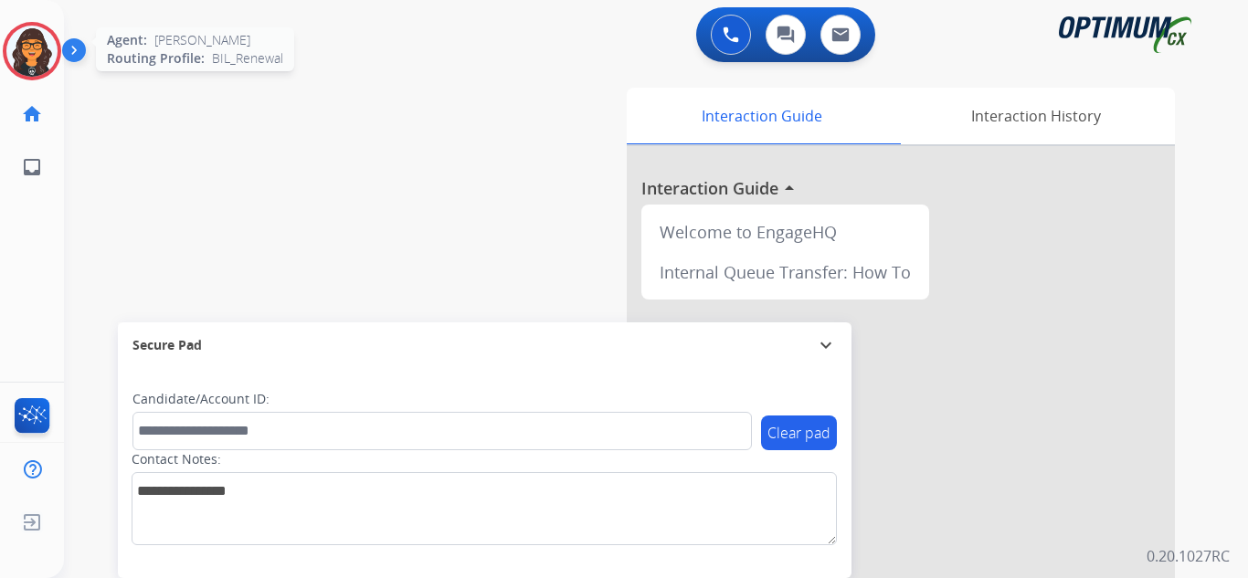
click at [31, 44] on img at bounding box center [31, 51] width 51 height 51
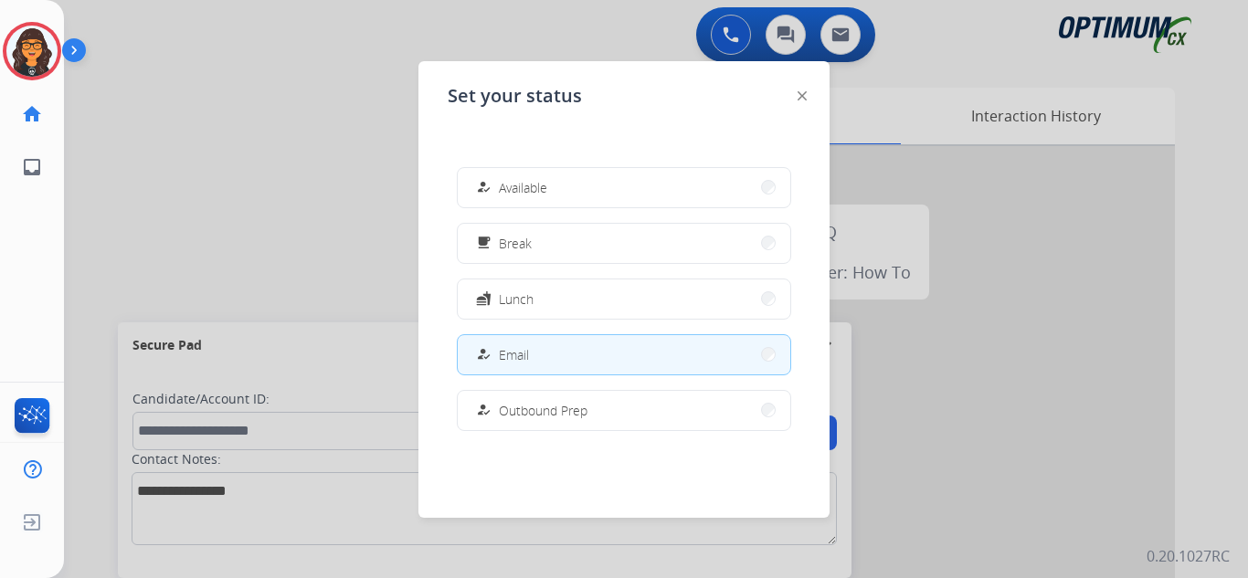
drag, startPoint x: 803, startPoint y: 93, endPoint x: 511, endPoint y: 4, distance: 304.8
click at [803, 94] on img at bounding box center [801, 95] width 9 height 9
